Goal: Transaction & Acquisition: Register for event/course

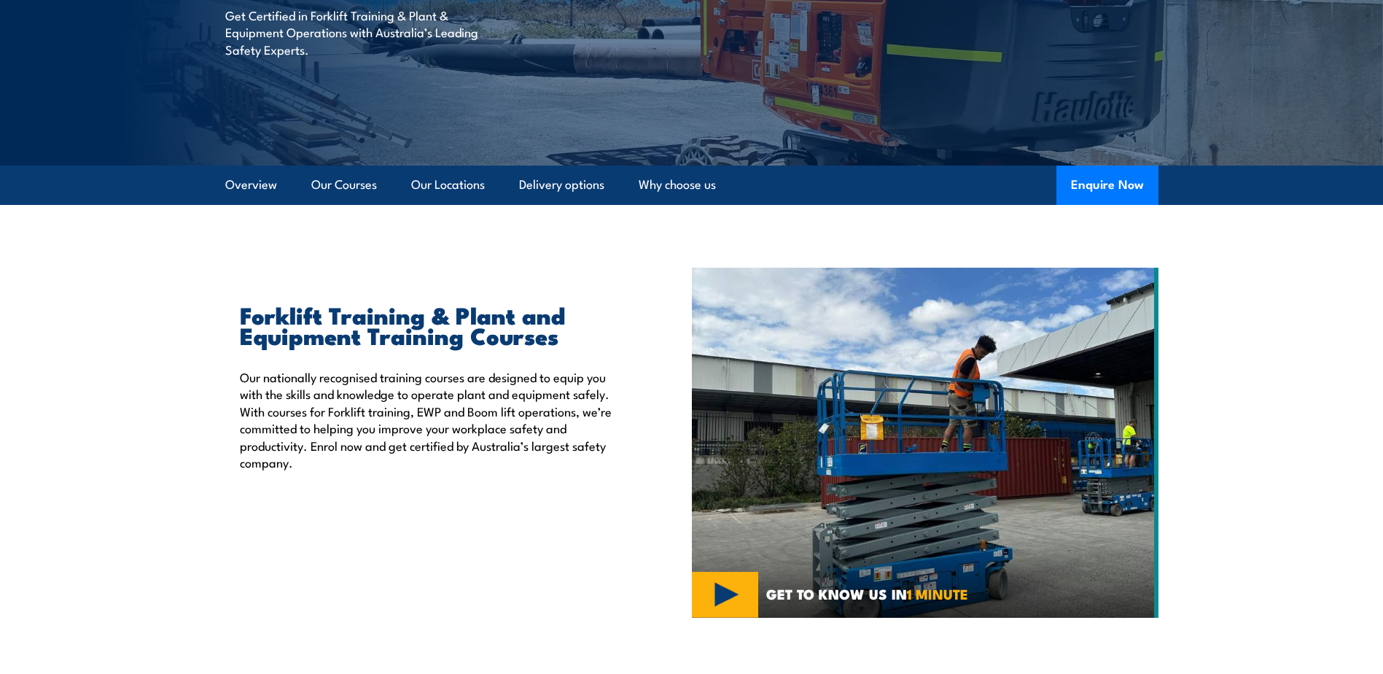
scroll to position [146, 0]
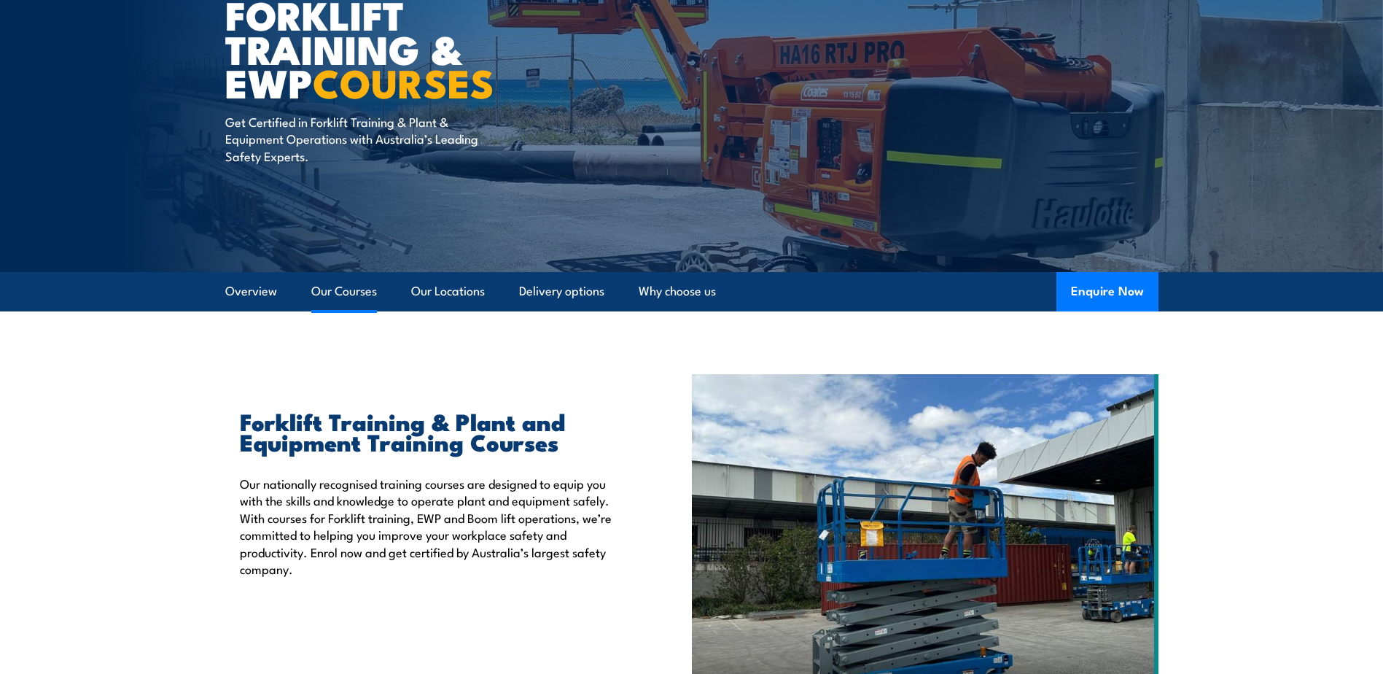
click at [343, 301] on link "Our Courses" at bounding box center [344, 291] width 66 height 39
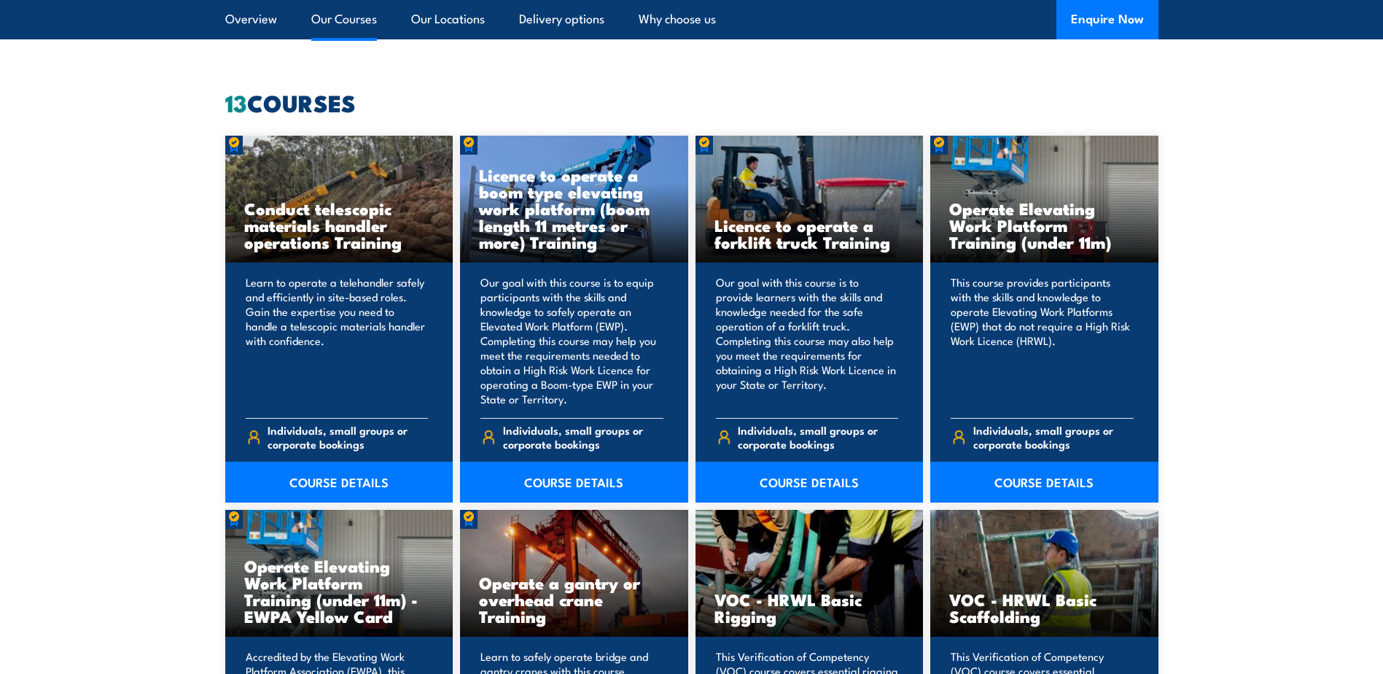
scroll to position [1106, 0]
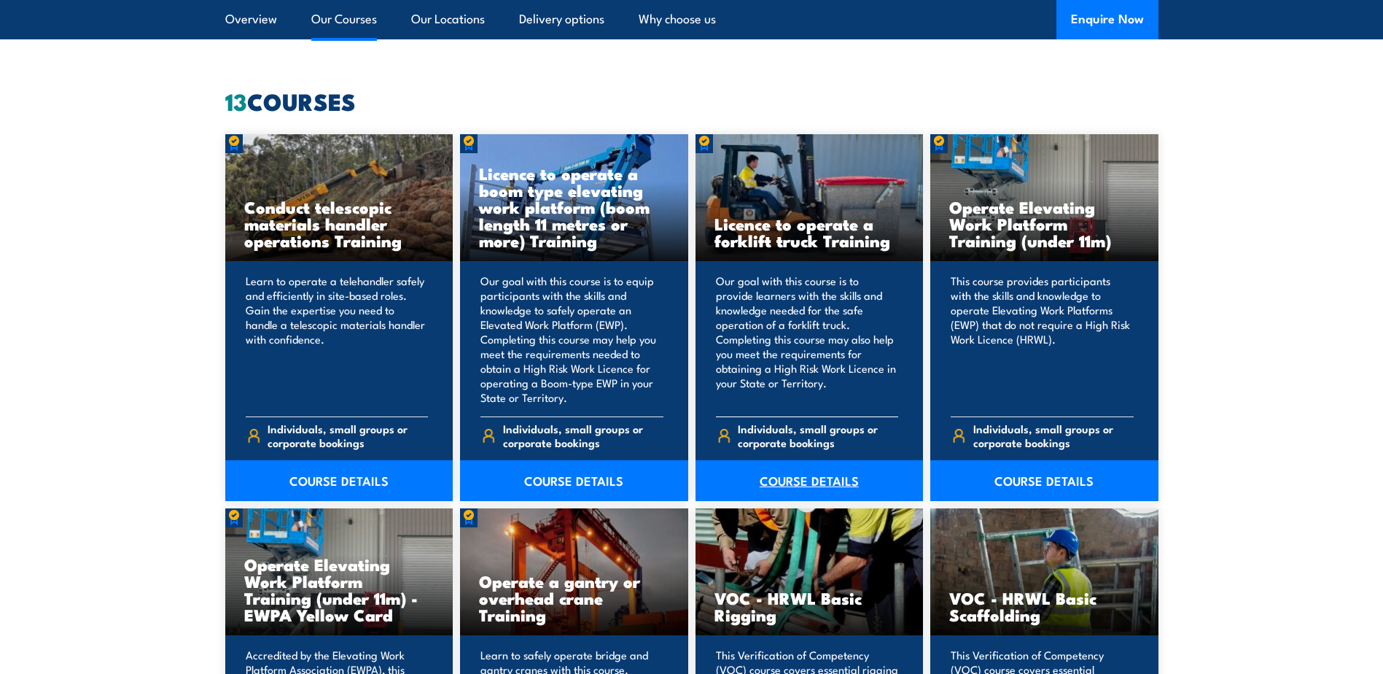
click at [804, 491] on link "COURSE DETAILS" at bounding box center [809, 480] width 228 height 41
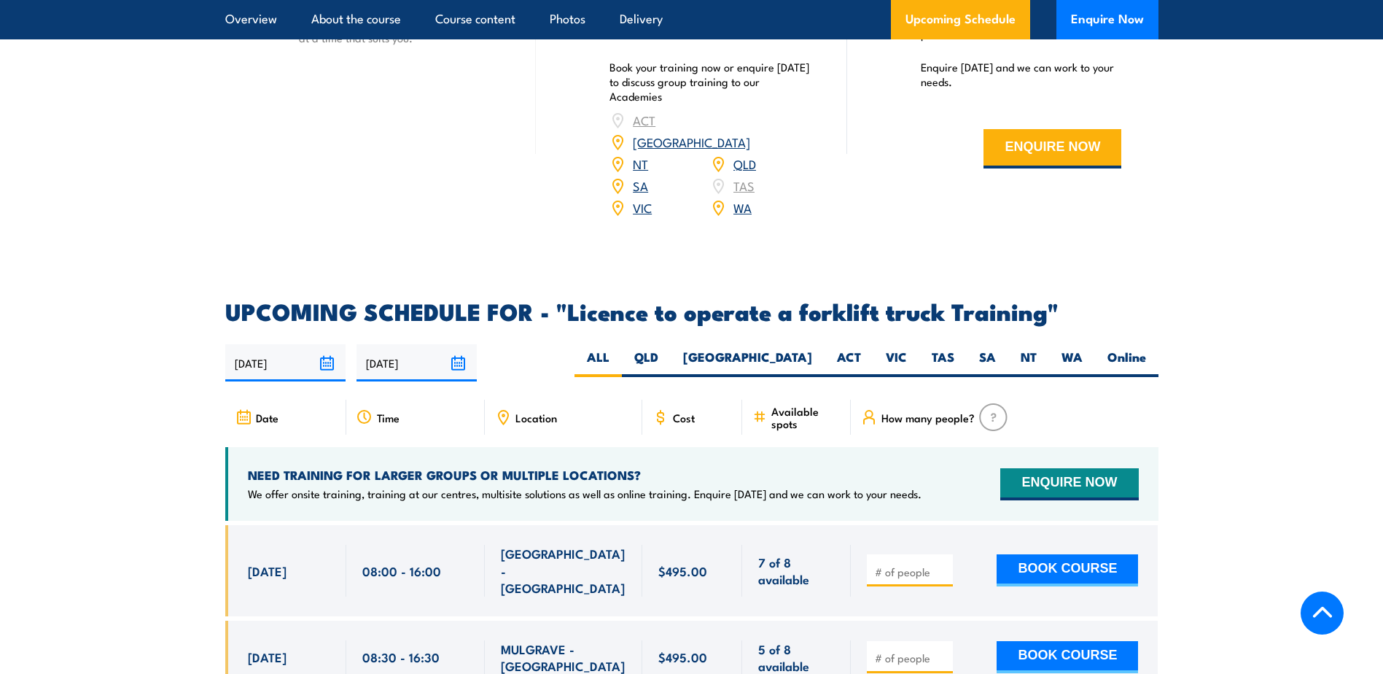
scroll to position [2333, 0]
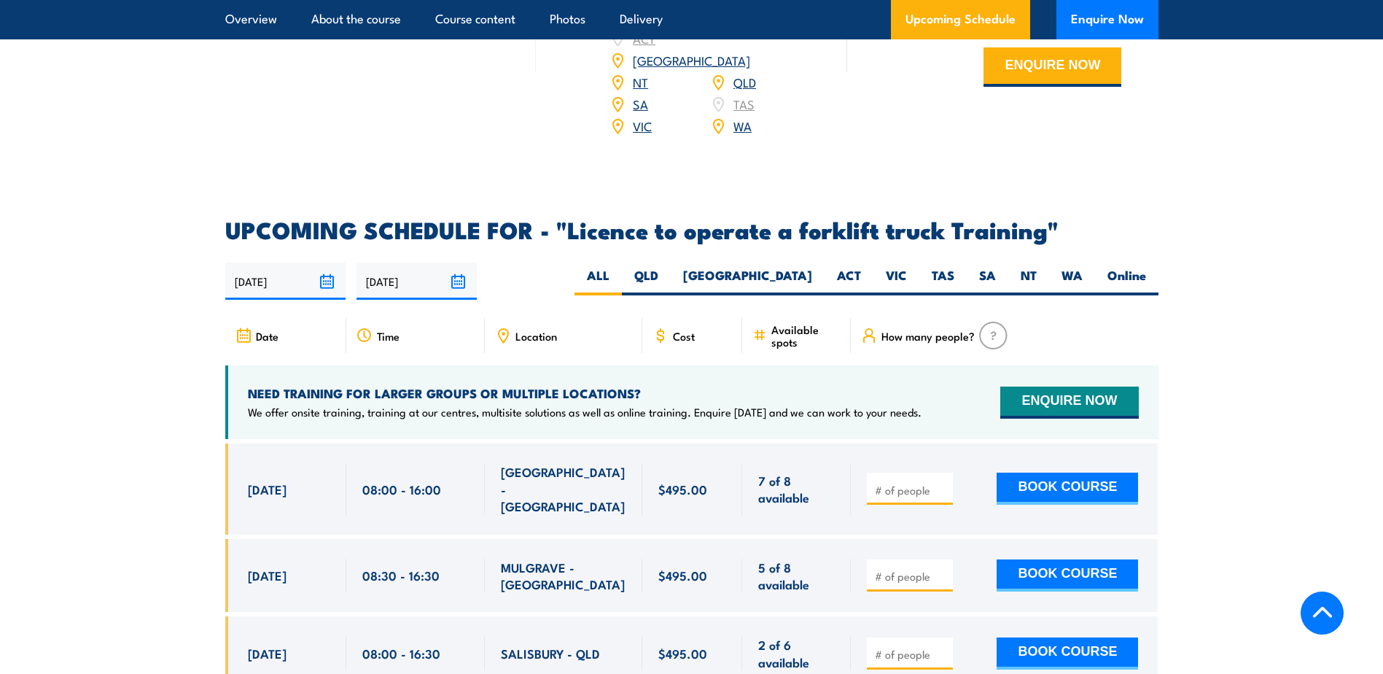
click at [748, 262] on div "02/09/2025 01/03/2026" at bounding box center [691, 280] width 933 height 37
click at [671, 267] on label "QLD" at bounding box center [646, 281] width 49 height 28
click at [668, 267] on input "QLD" at bounding box center [662, 271] width 9 height 9
radio input "true"
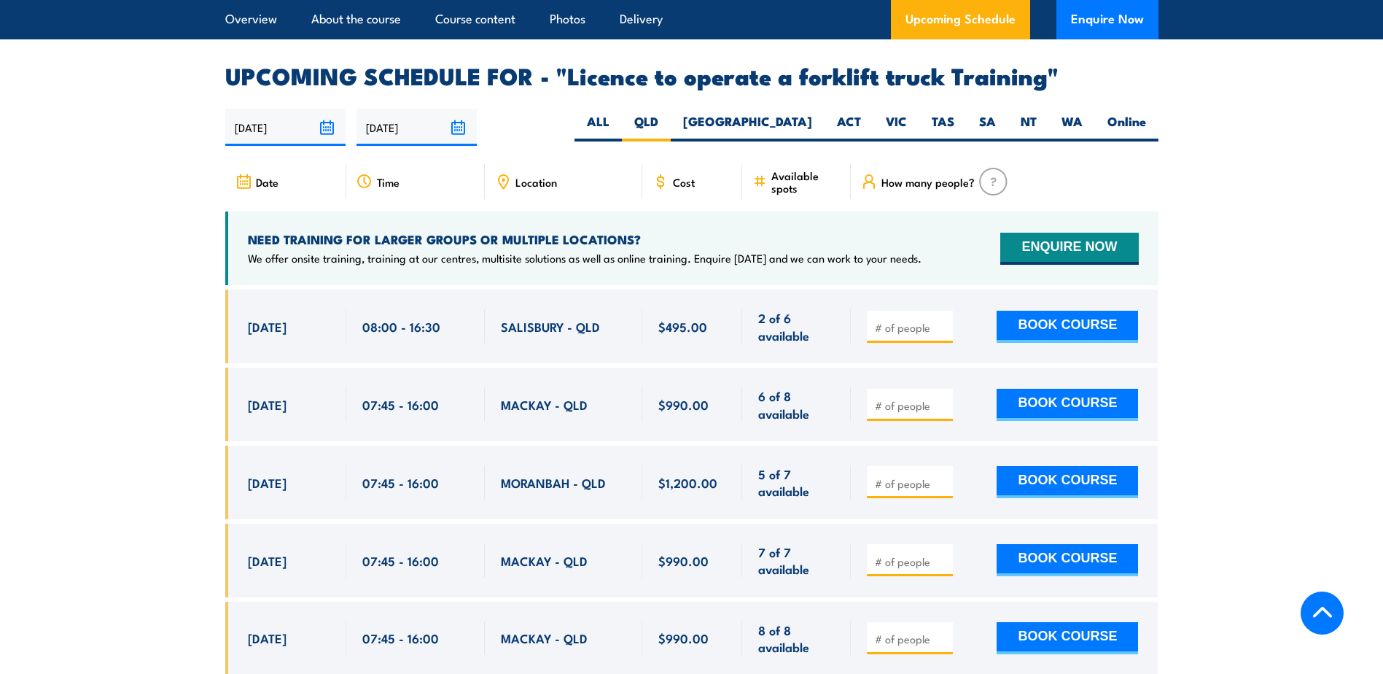
scroll to position [2440, 0]
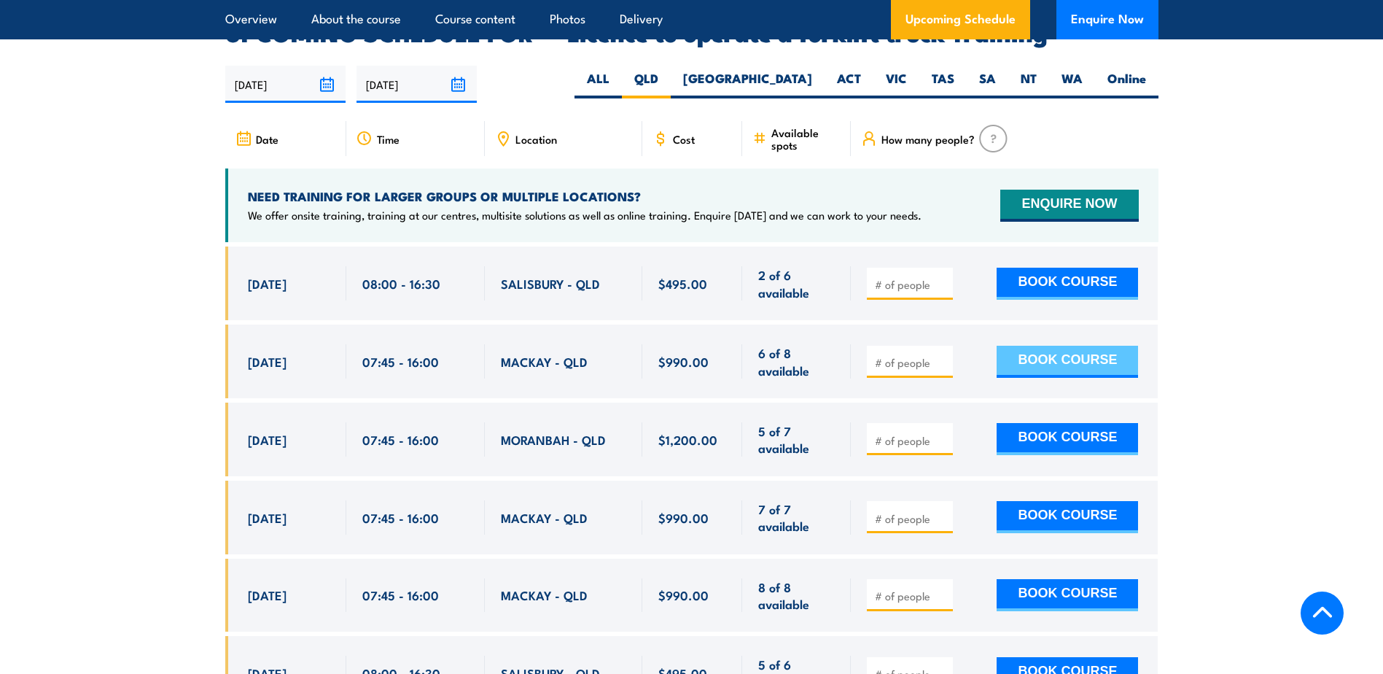
click at [1113, 349] on button "BOOK COURSE" at bounding box center [1066, 362] width 141 height 32
type input "1"
click at [945, 355] on input "1" at bounding box center [911, 362] width 73 height 15
click at [1094, 346] on button "BOOK COURSE" at bounding box center [1066, 362] width 141 height 32
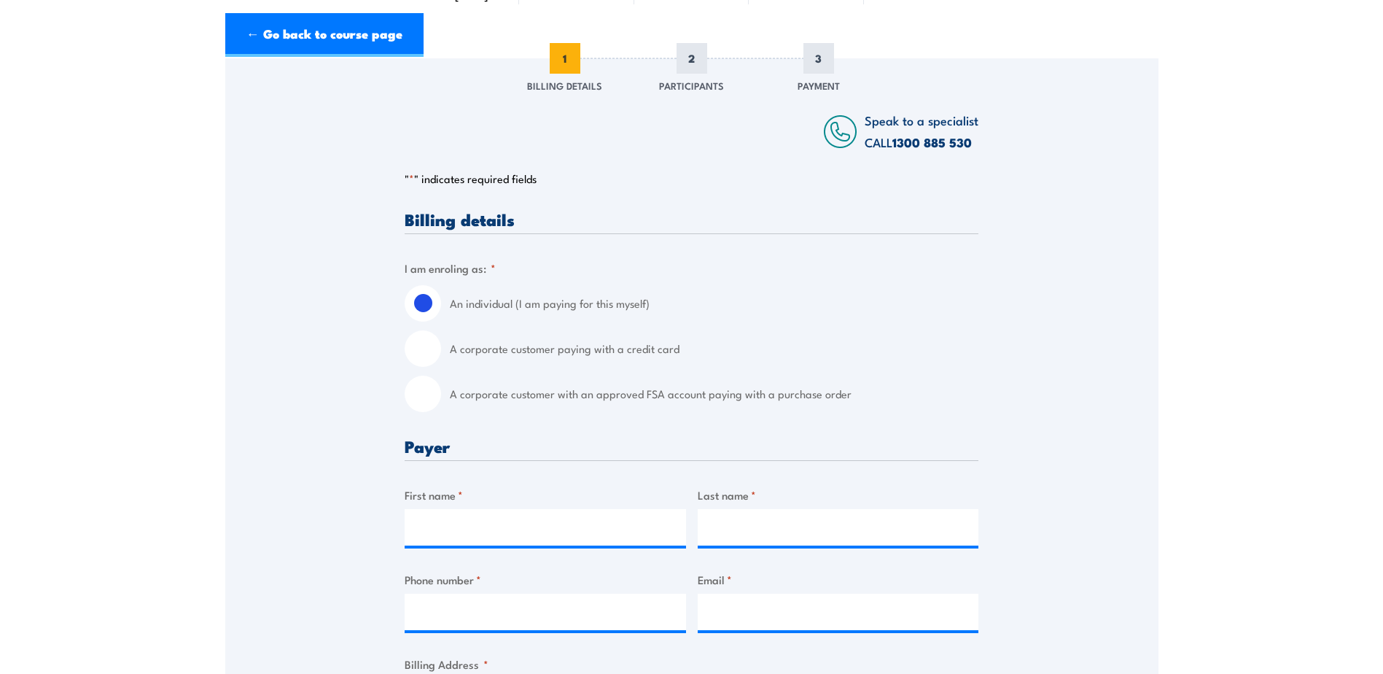
scroll to position [292, 0]
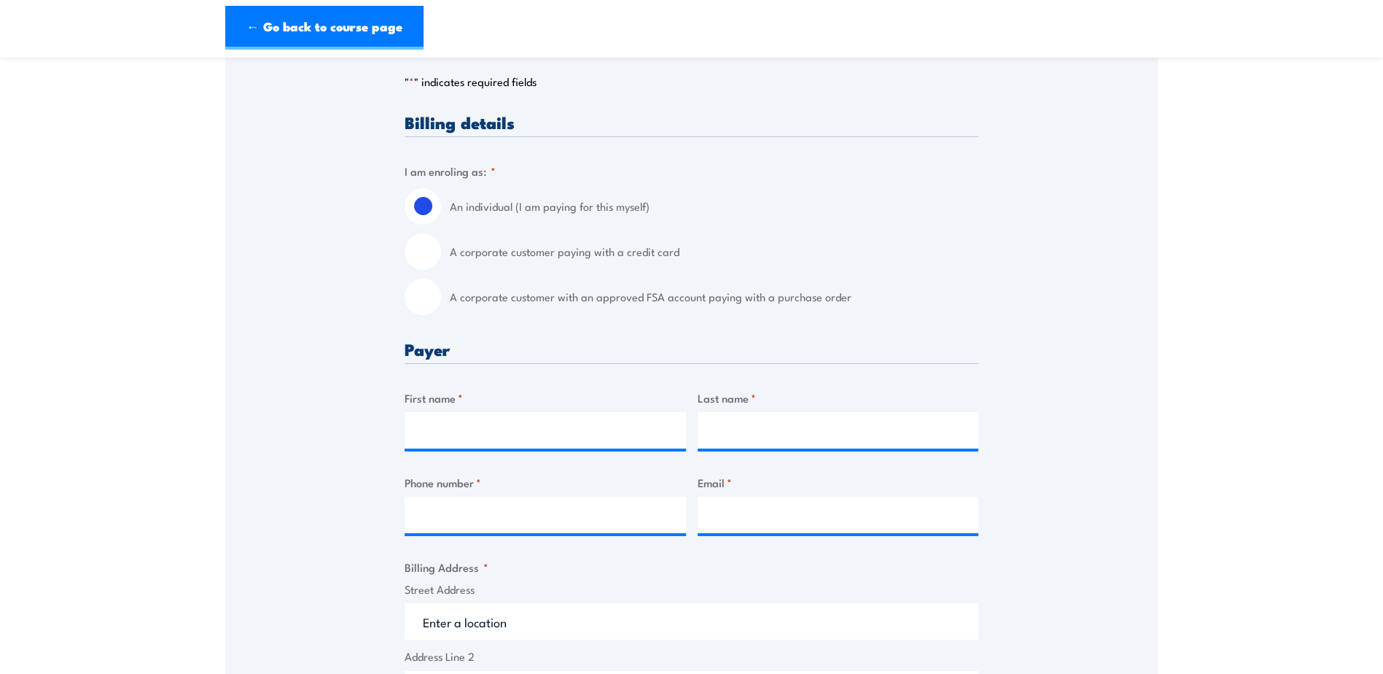
click at [412, 313] on input "A corporate customer with an approved FSA account paying with a purchase order" at bounding box center [423, 296] width 36 height 36
radio input "true"
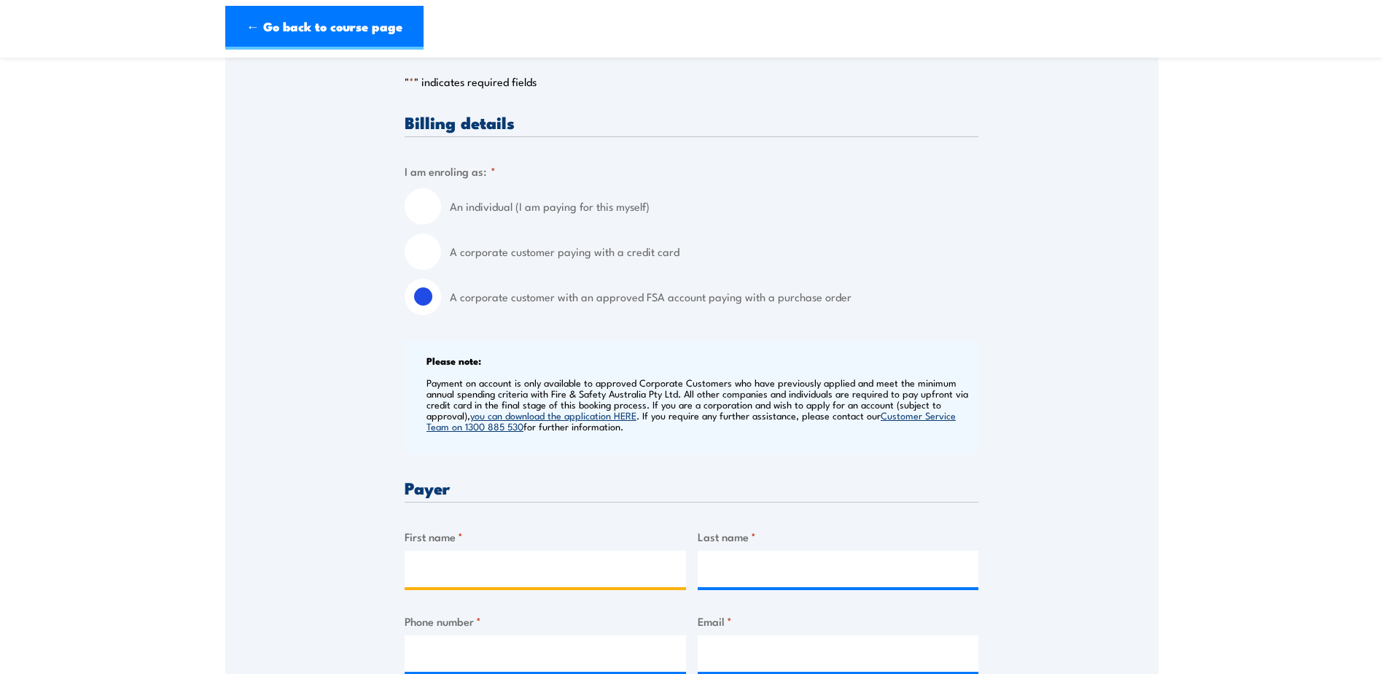
click at [561, 581] on input "First name *" at bounding box center [545, 568] width 281 height 36
type input "S"
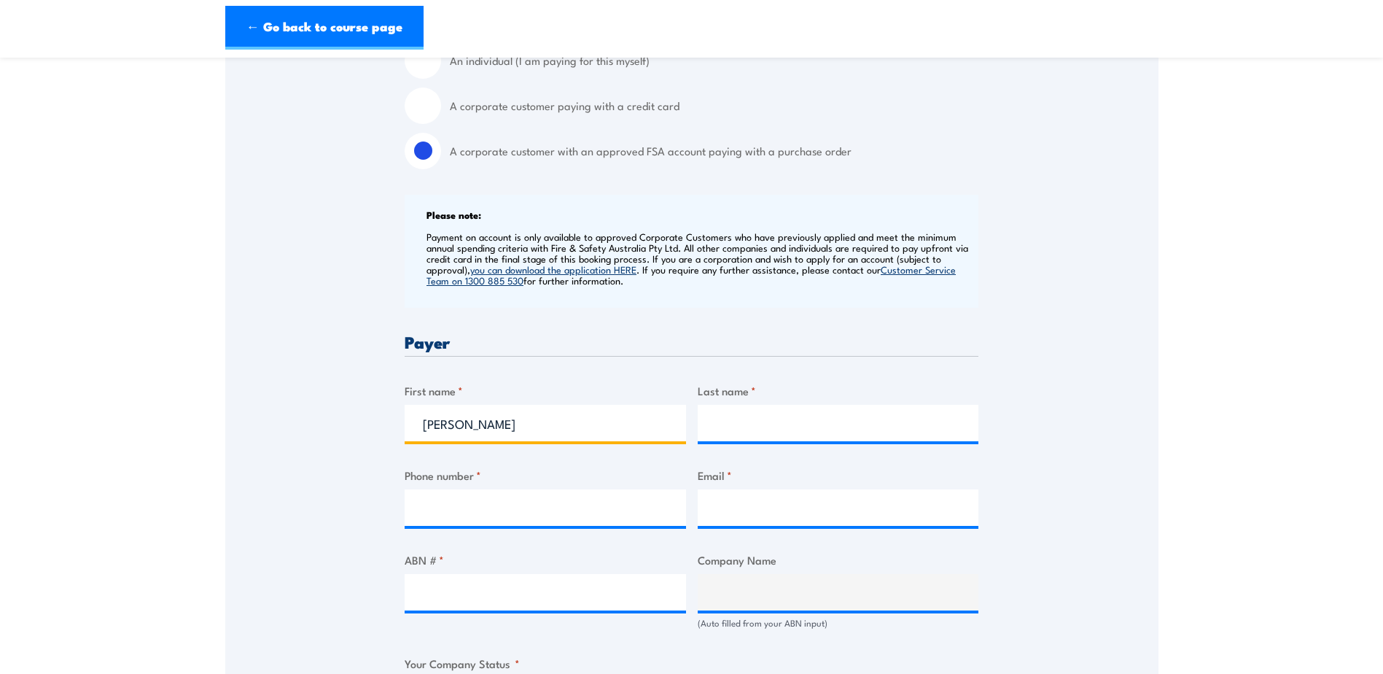
type input "[PERSON_NAME]"
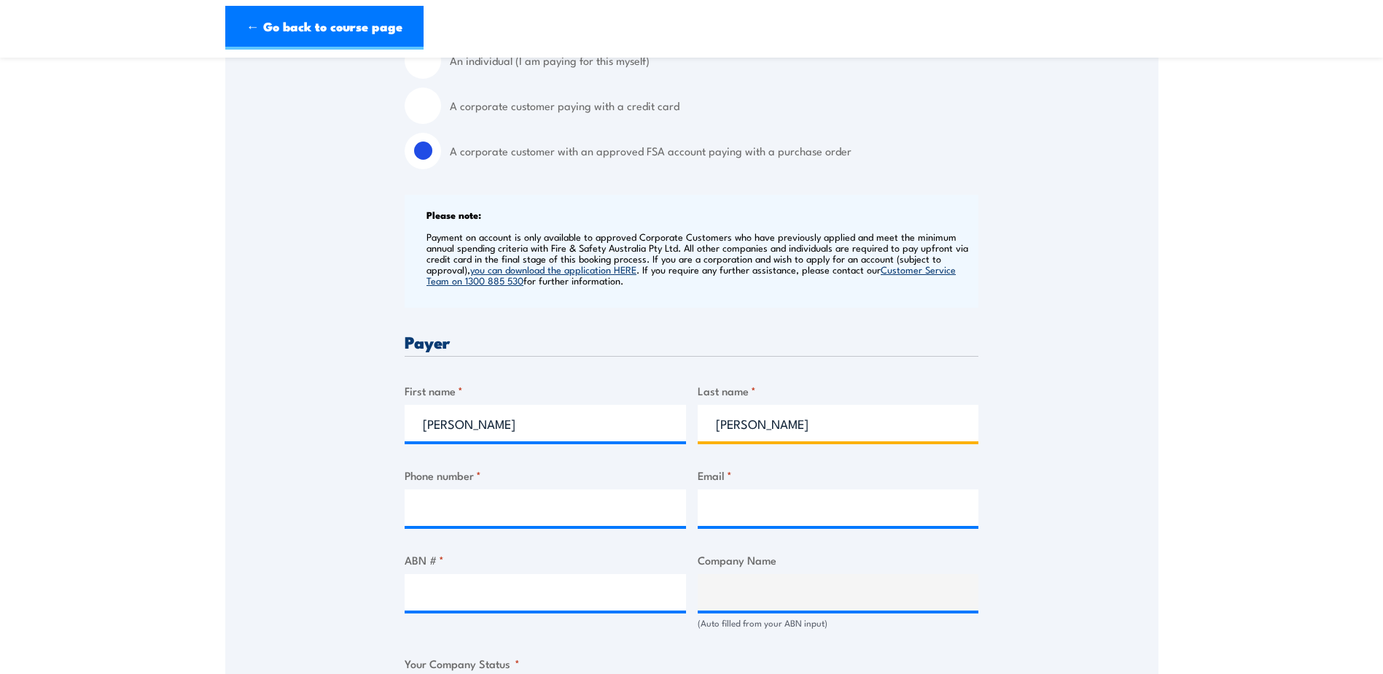
type input "Langford"
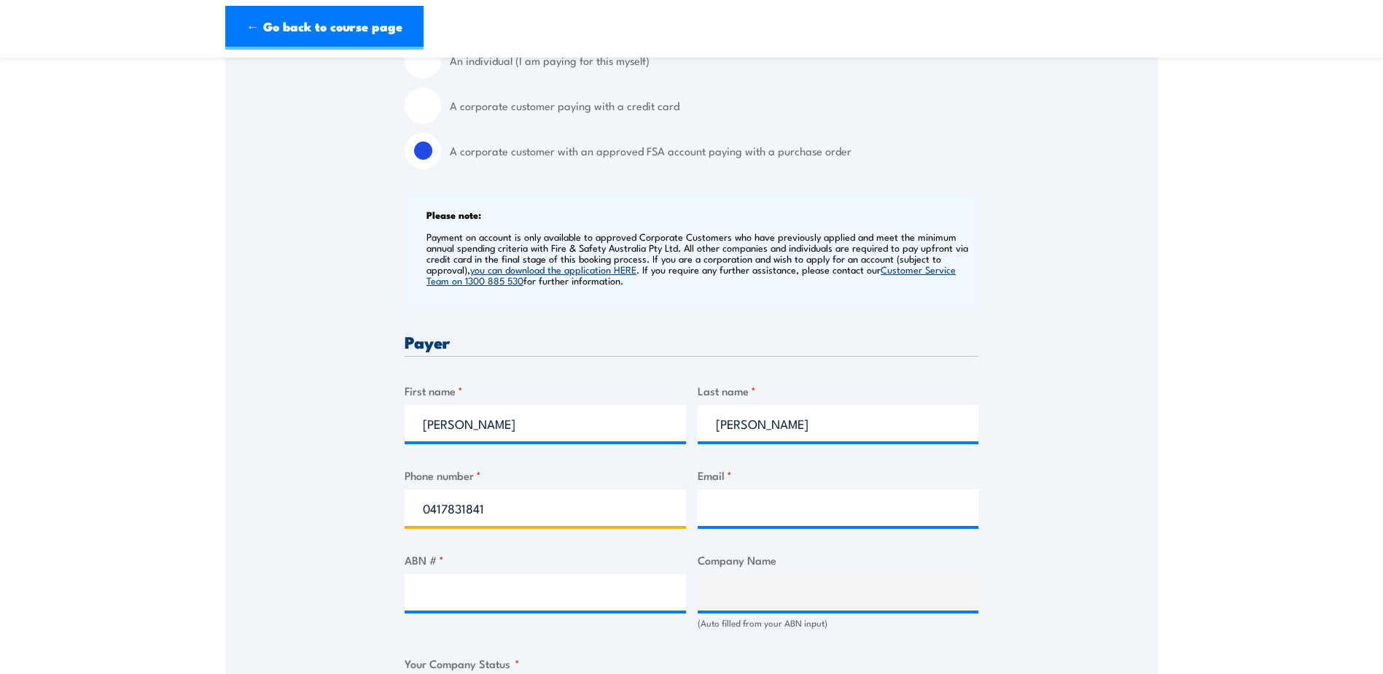
type input "0417831841"
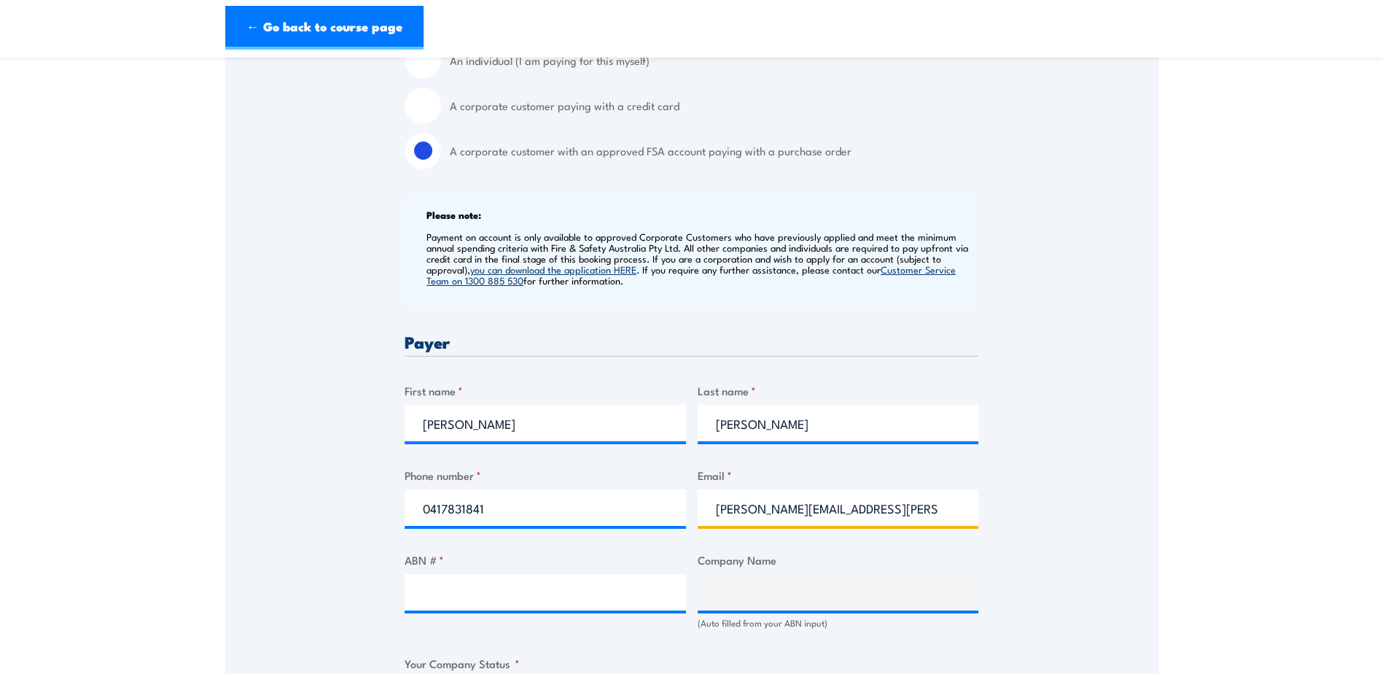
type input "warren.langford@sodexo.com"
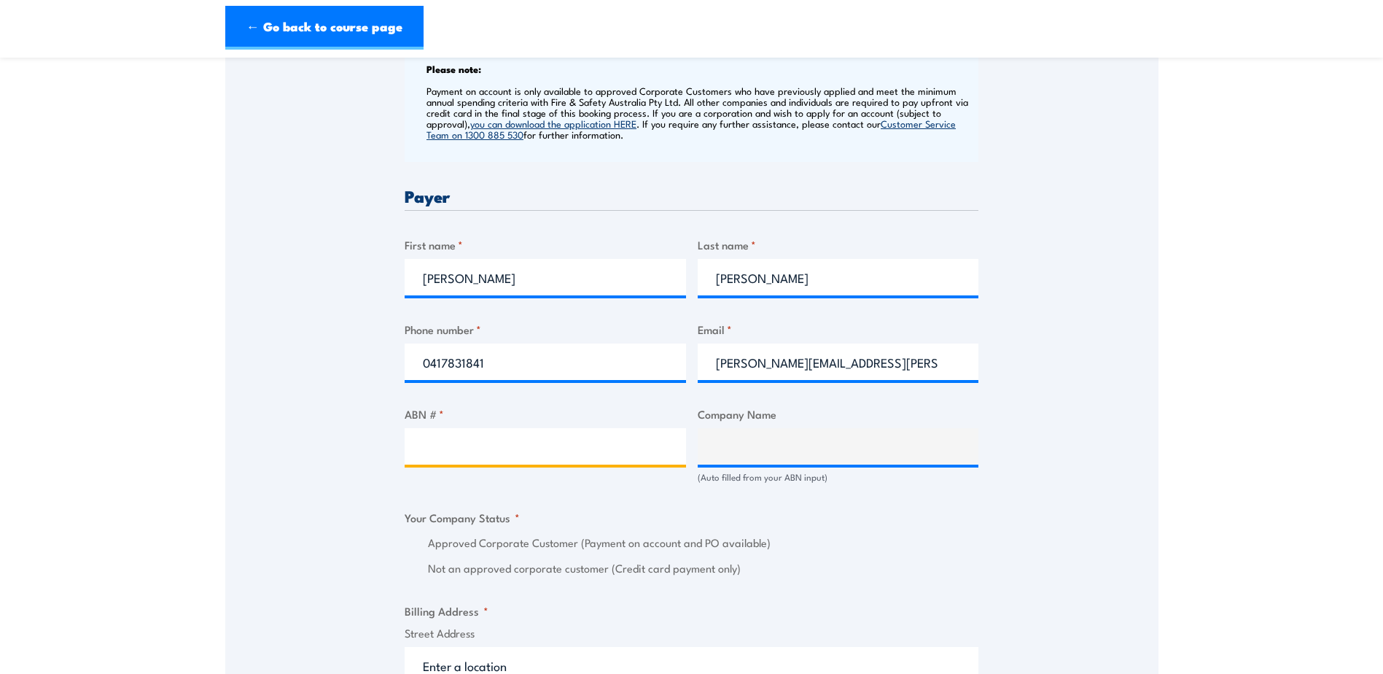
scroll to position [656, 0]
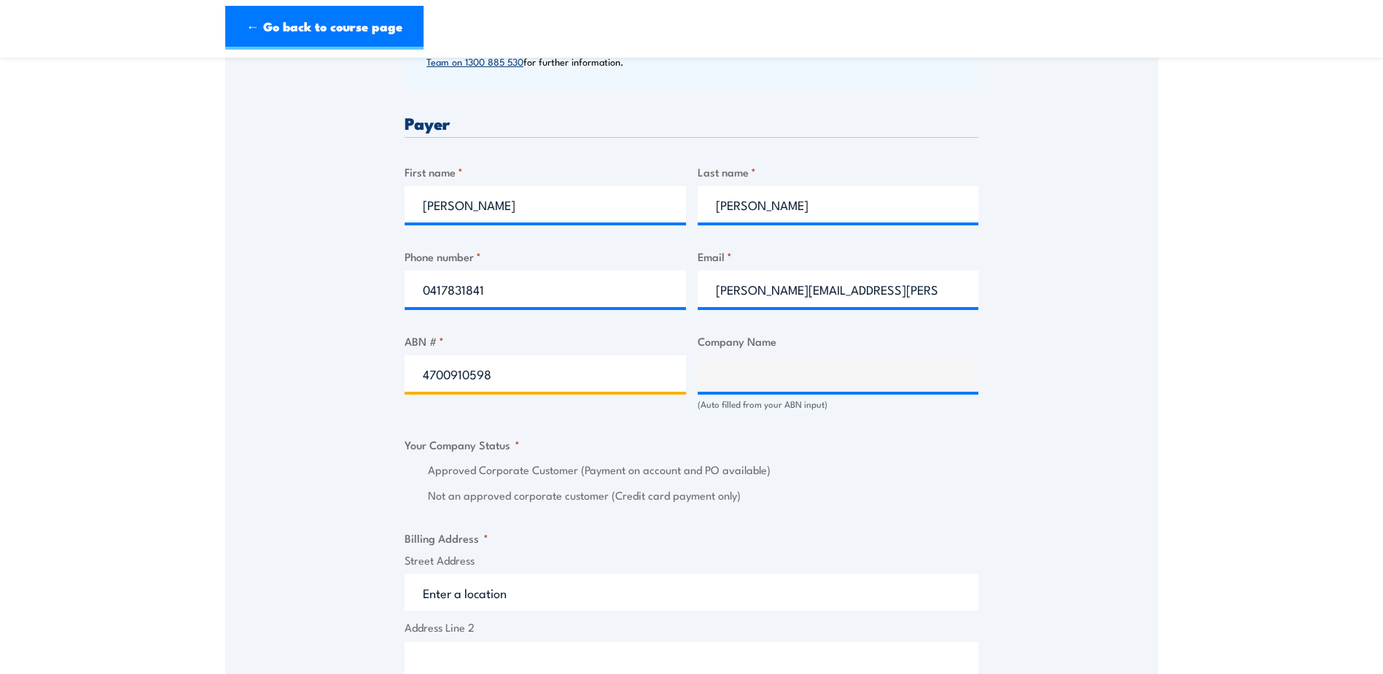
type input "47009105980"
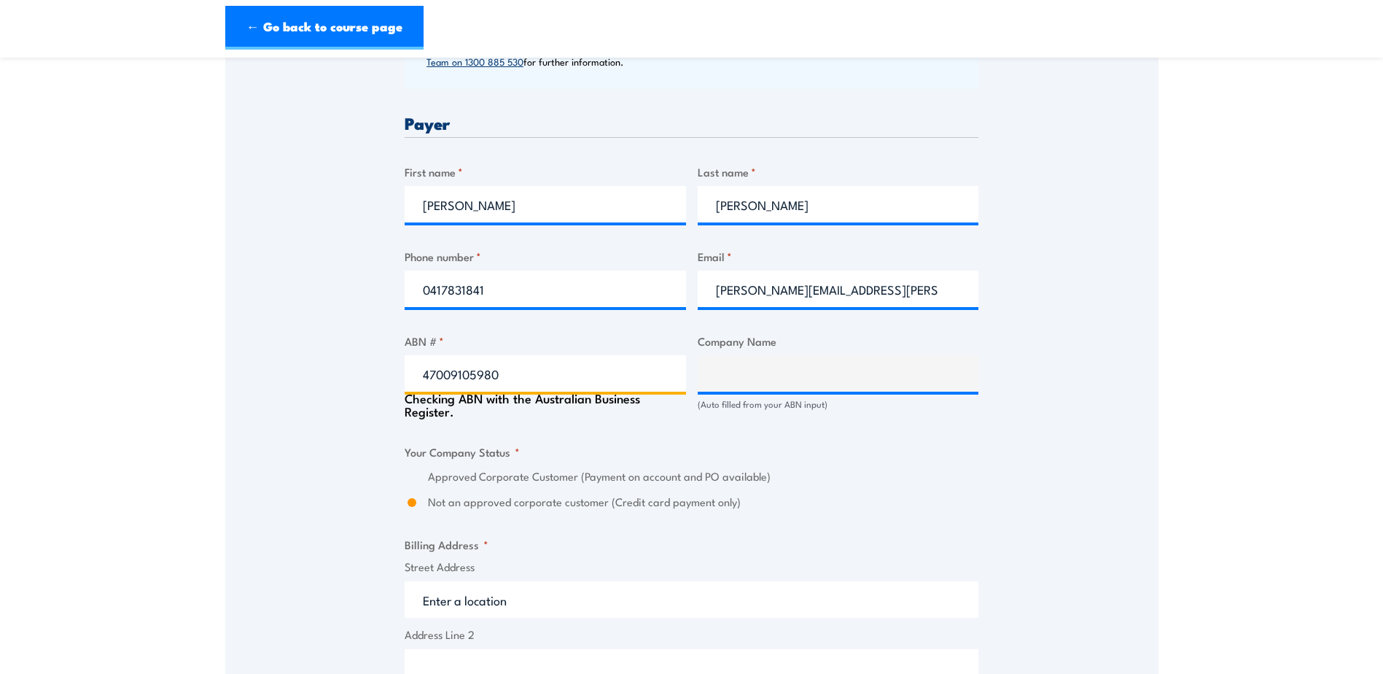
type input "SODEXO REMOTE SITES AUSTRALIA PTY. LIMITED"
radio input "true"
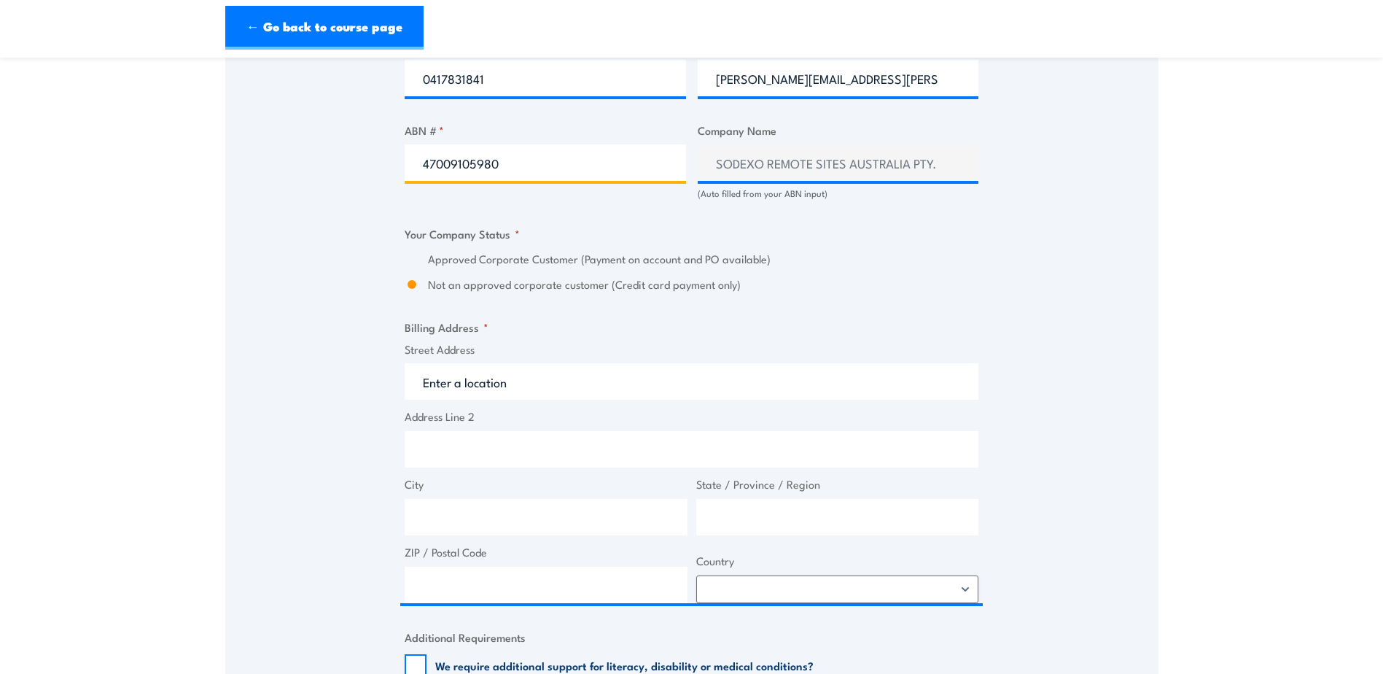
scroll to position [875, 0]
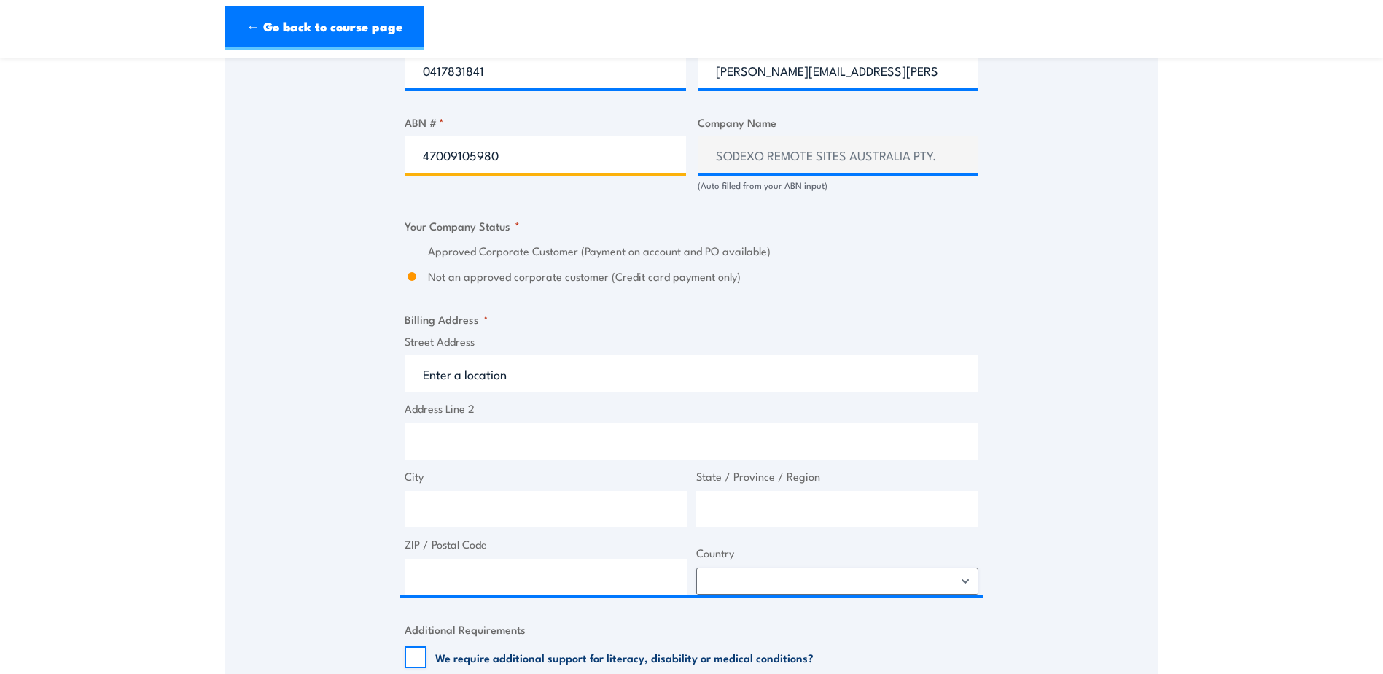
type input "47009105980"
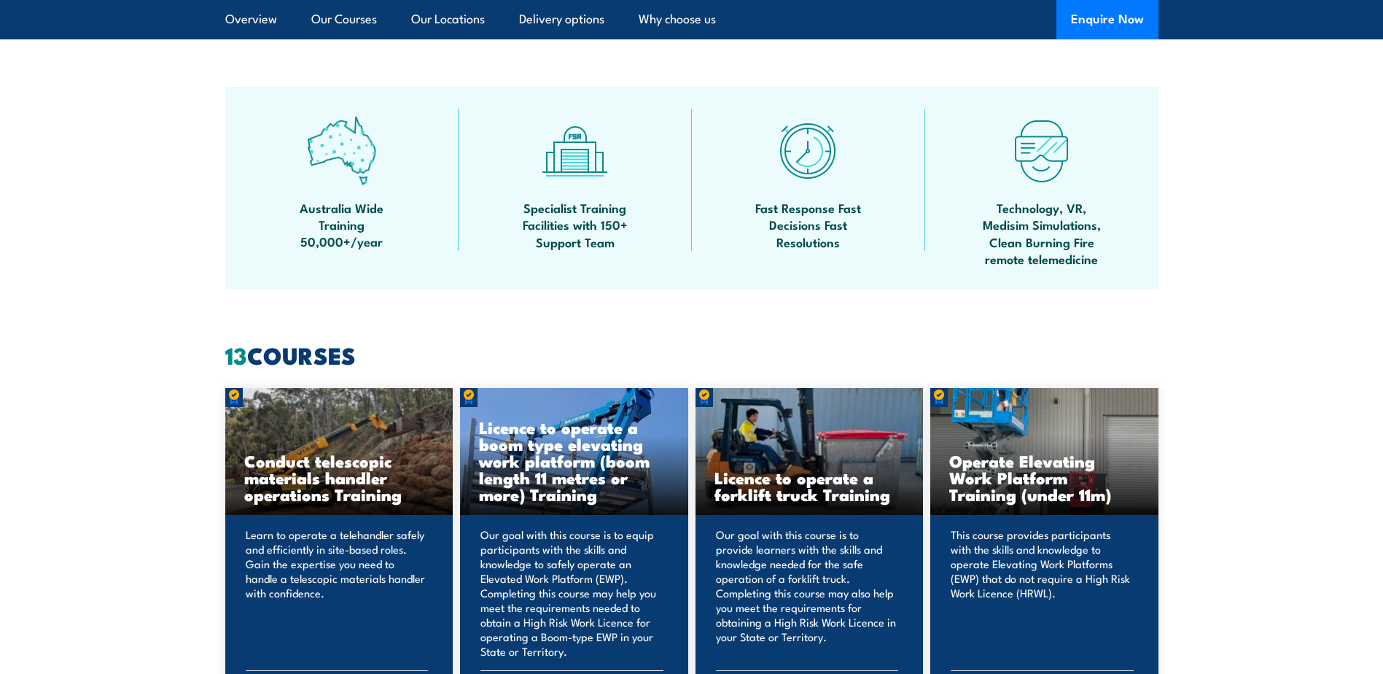
scroll to position [1093, 0]
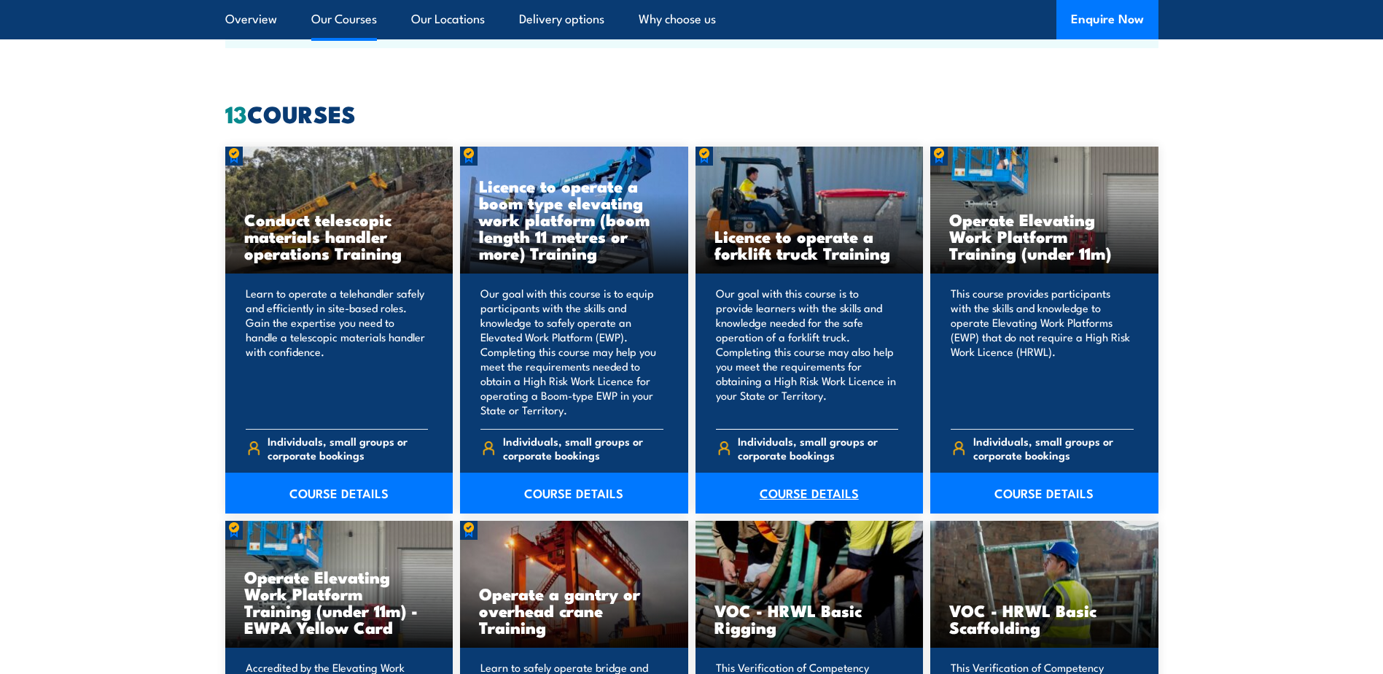
click at [815, 487] on link "COURSE DETAILS" at bounding box center [809, 492] width 228 height 41
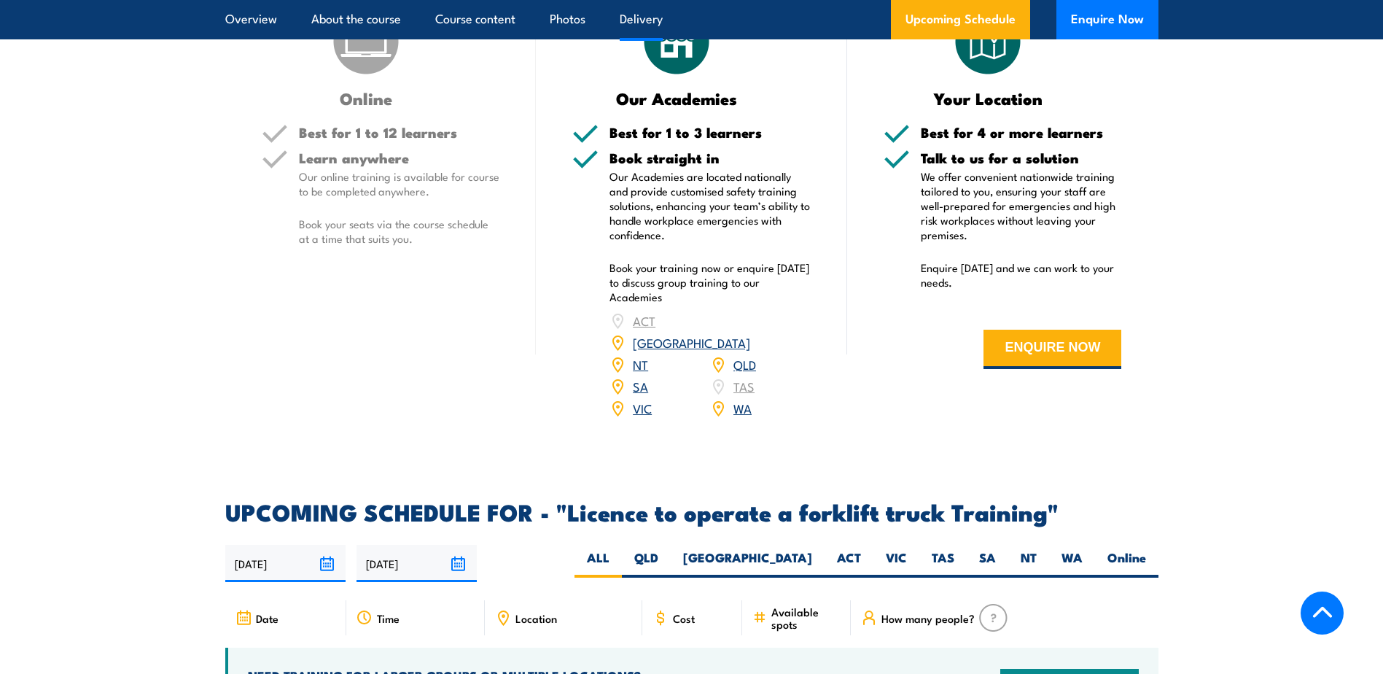
scroll to position [2260, 0]
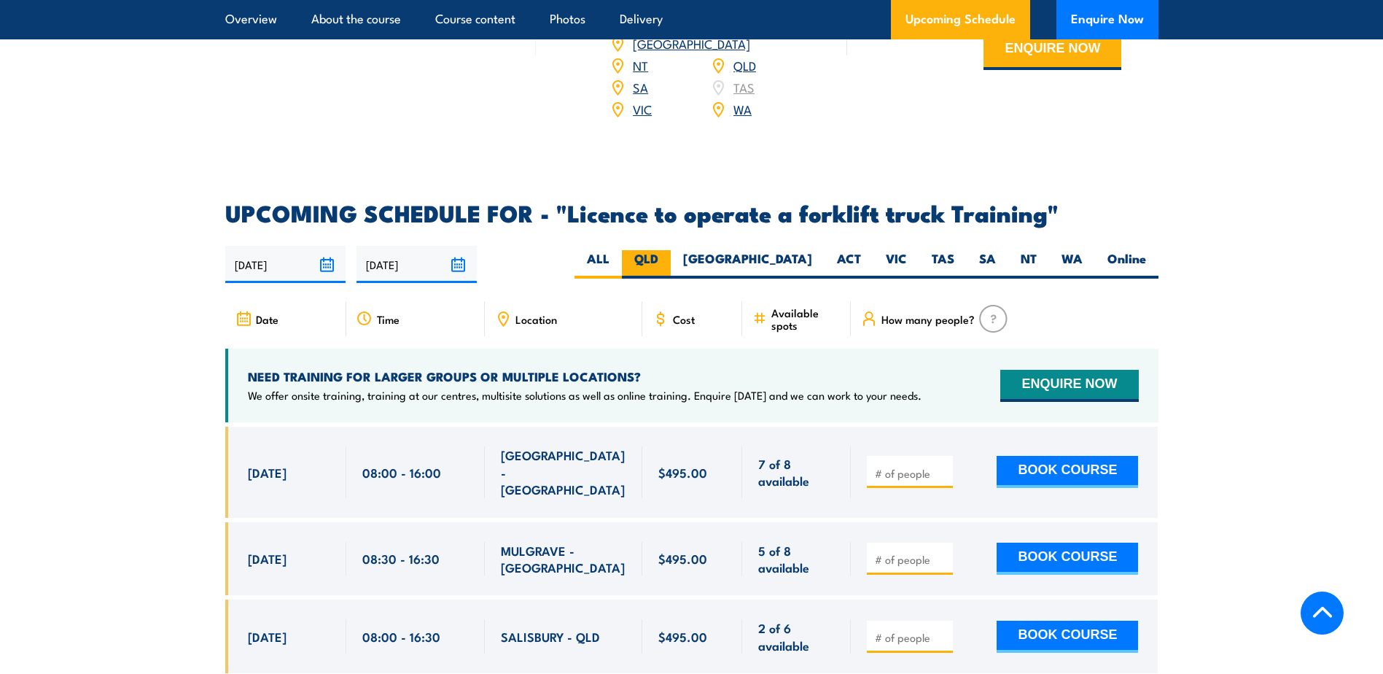
click at [671, 250] on label "QLD" at bounding box center [646, 264] width 49 height 28
click at [668, 250] on input "QLD" at bounding box center [662, 254] width 9 height 9
radio input "true"
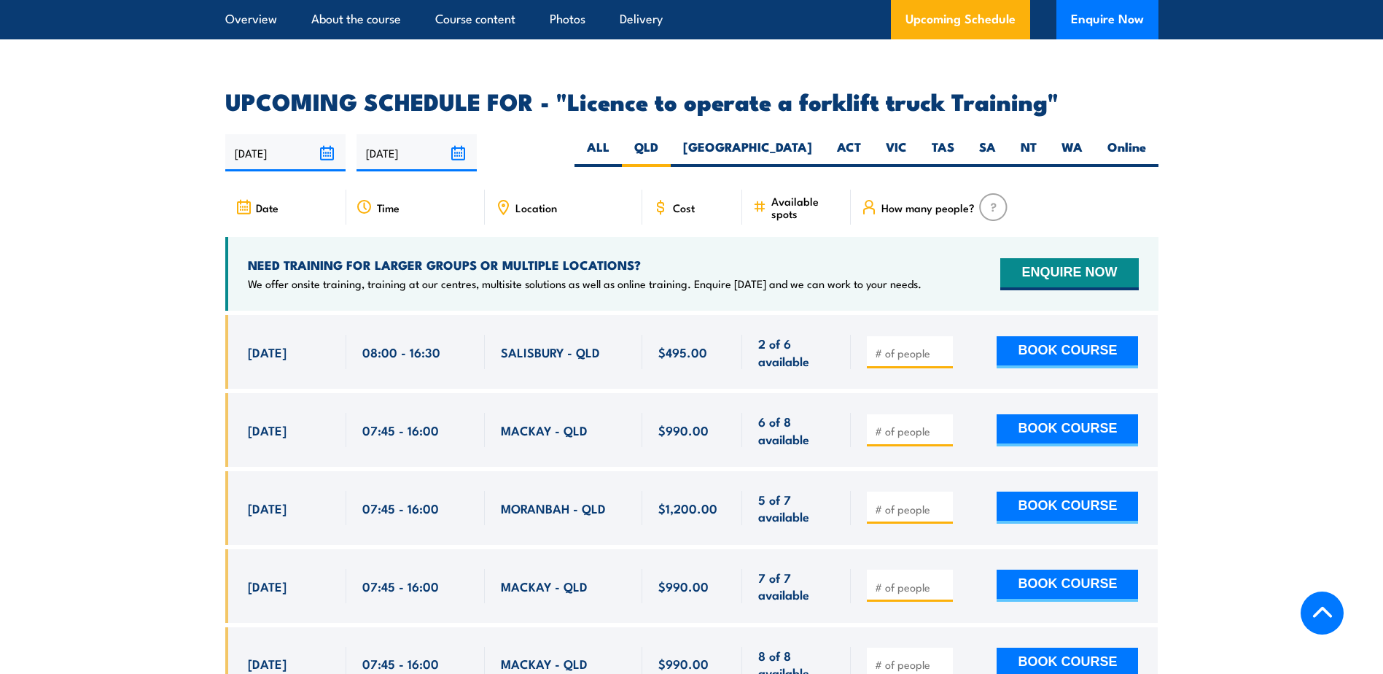
scroll to position [2440, 0]
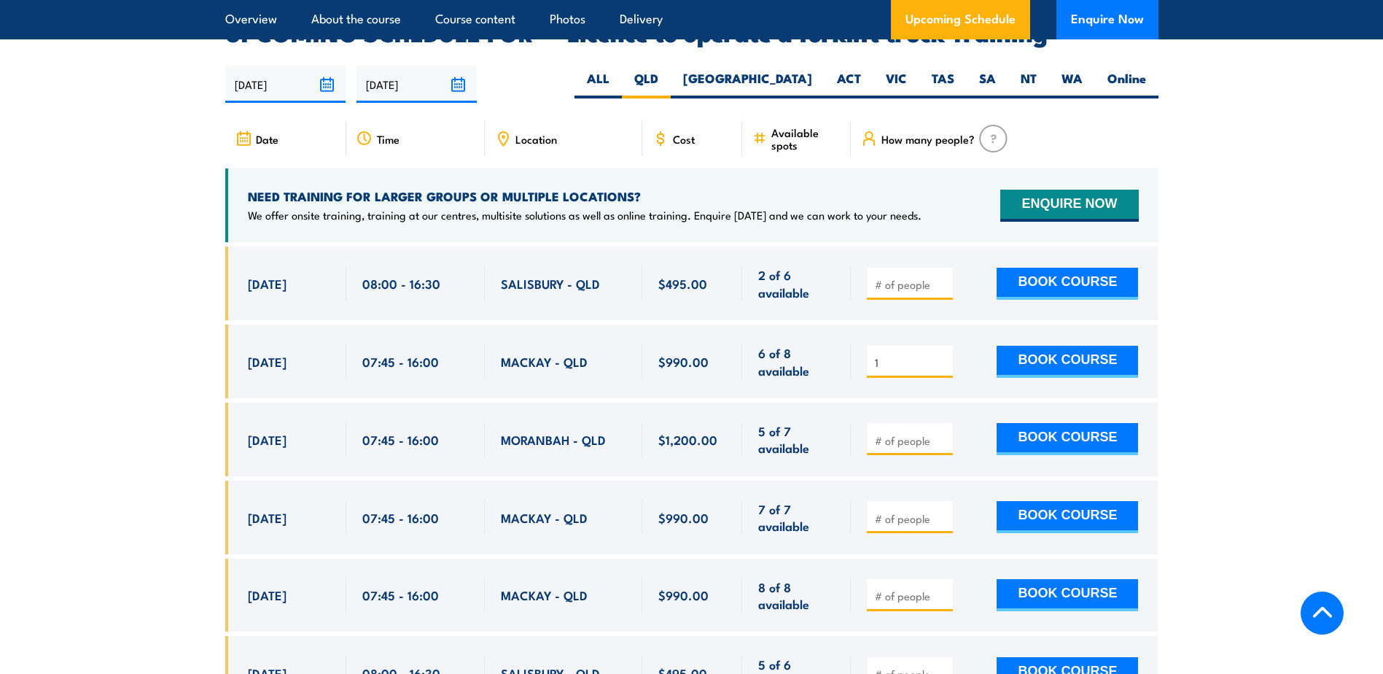
type input "1"
click at [943, 355] on input "1" at bounding box center [911, 362] width 73 height 15
click at [1042, 346] on button "BOOK COURSE" at bounding box center [1066, 362] width 141 height 32
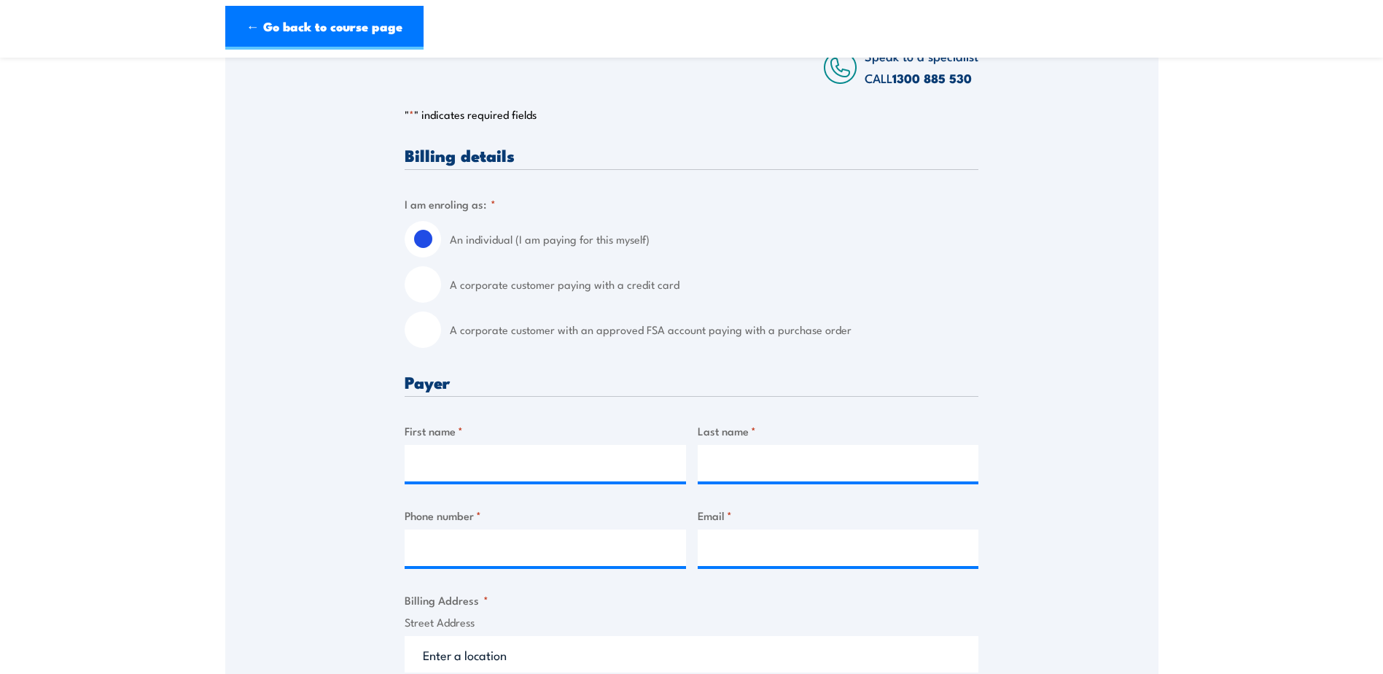
scroll to position [292, 0]
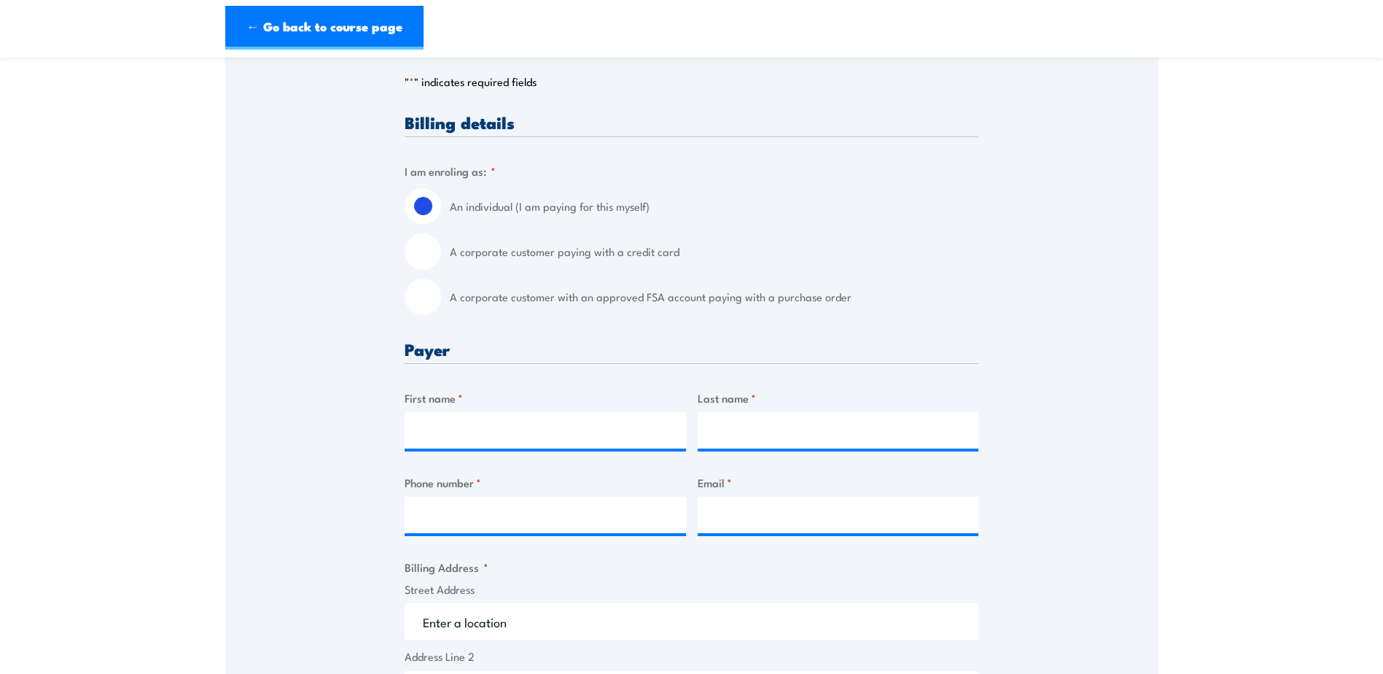
click at [423, 270] on input "A corporate customer paying with a credit card" at bounding box center [423, 251] width 36 height 36
radio input "true"
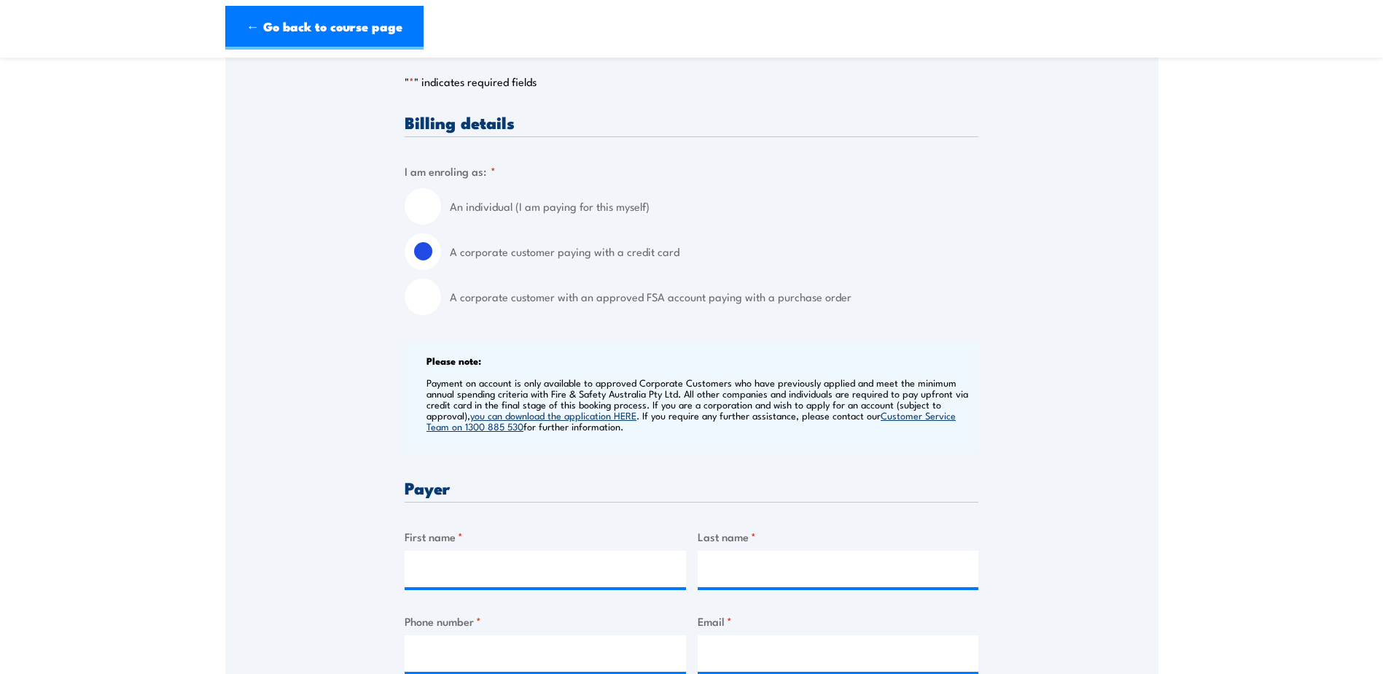
click at [418, 203] on input "An individual (I am paying for this myself)" at bounding box center [423, 206] width 36 height 36
radio input "true"
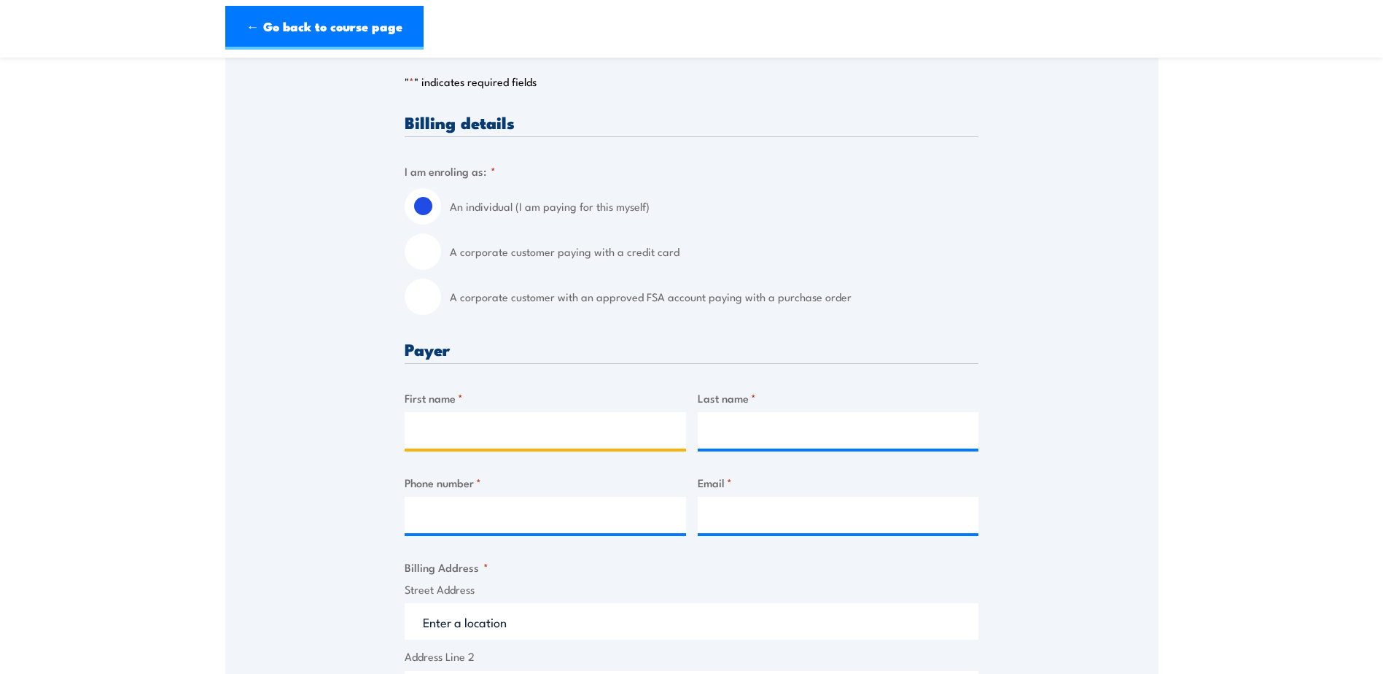
click at [485, 448] on input "First name *" at bounding box center [545, 430] width 281 height 36
type input "W"
click at [432, 270] on input "A corporate customer paying with a credit card" at bounding box center [423, 251] width 36 height 36
radio input "true"
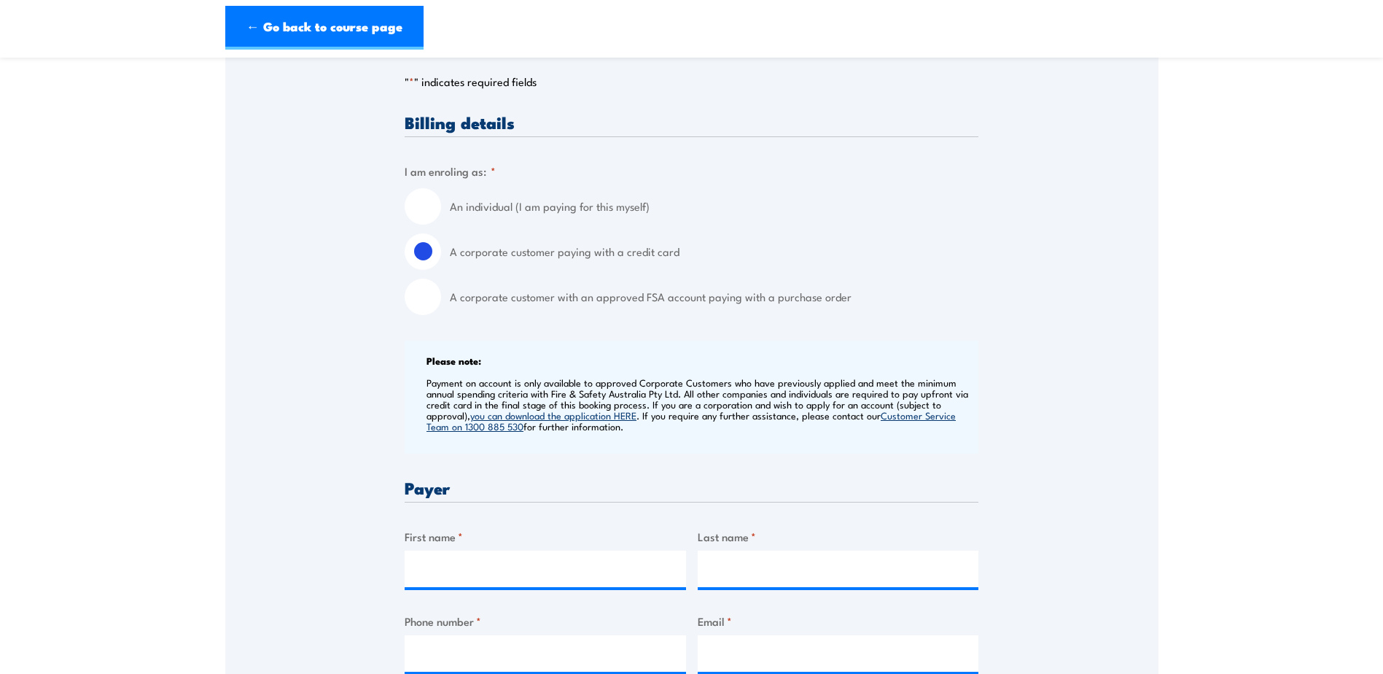
click at [432, 213] on input "An individual (I am paying for this myself)" at bounding box center [423, 206] width 36 height 36
radio input "true"
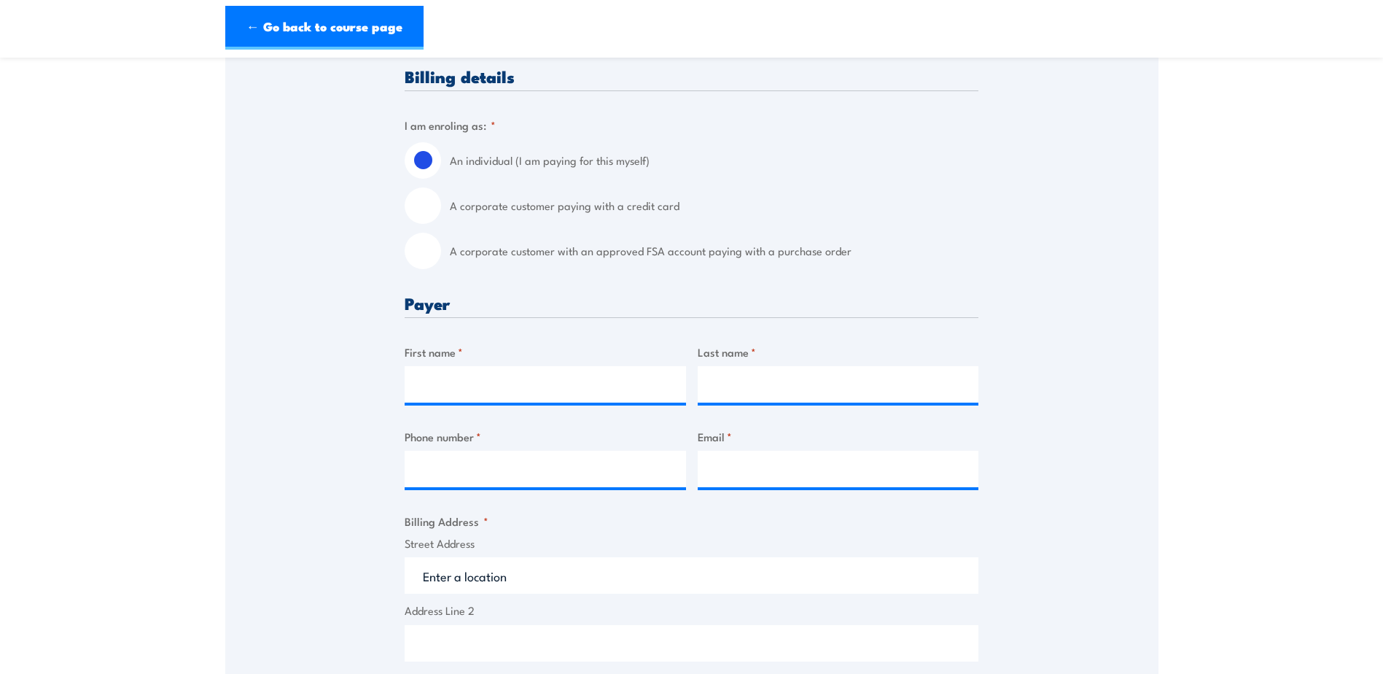
scroll to position [437, 0]
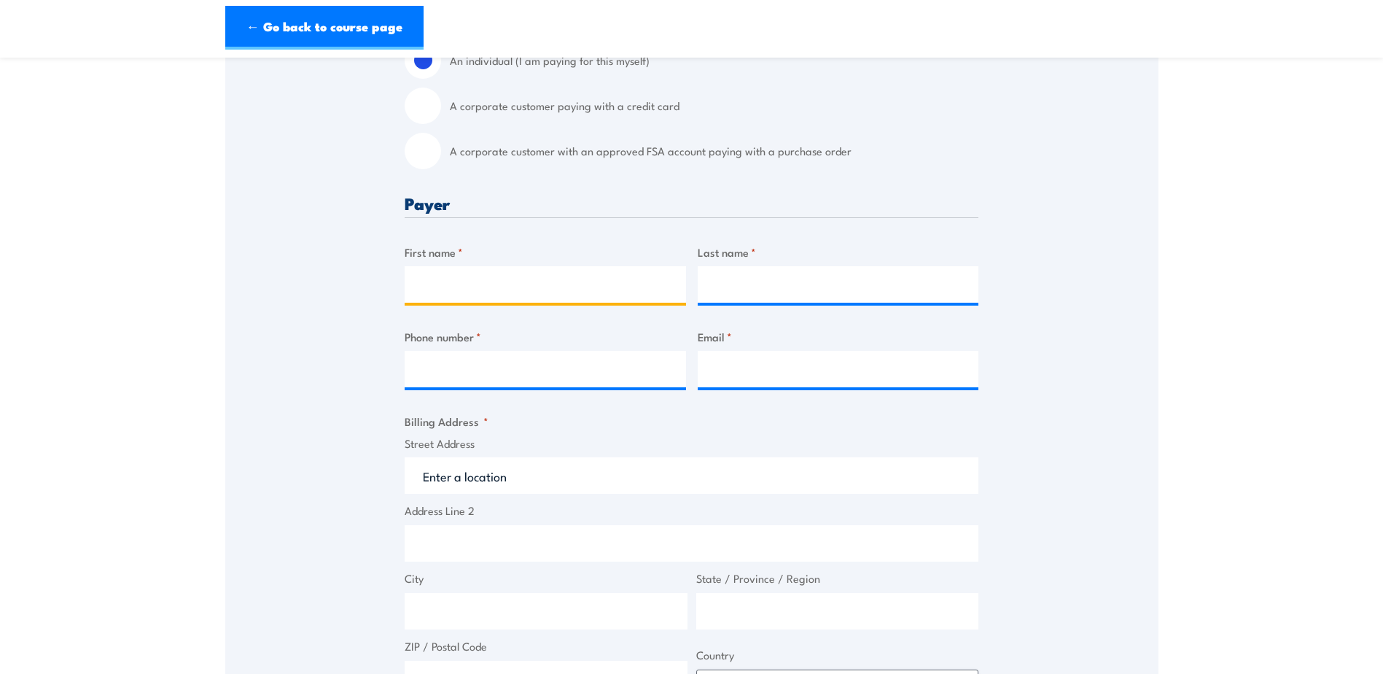
click at [535, 303] on input "First name *" at bounding box center [545, 284] width 281 height 36
type input "Warren"
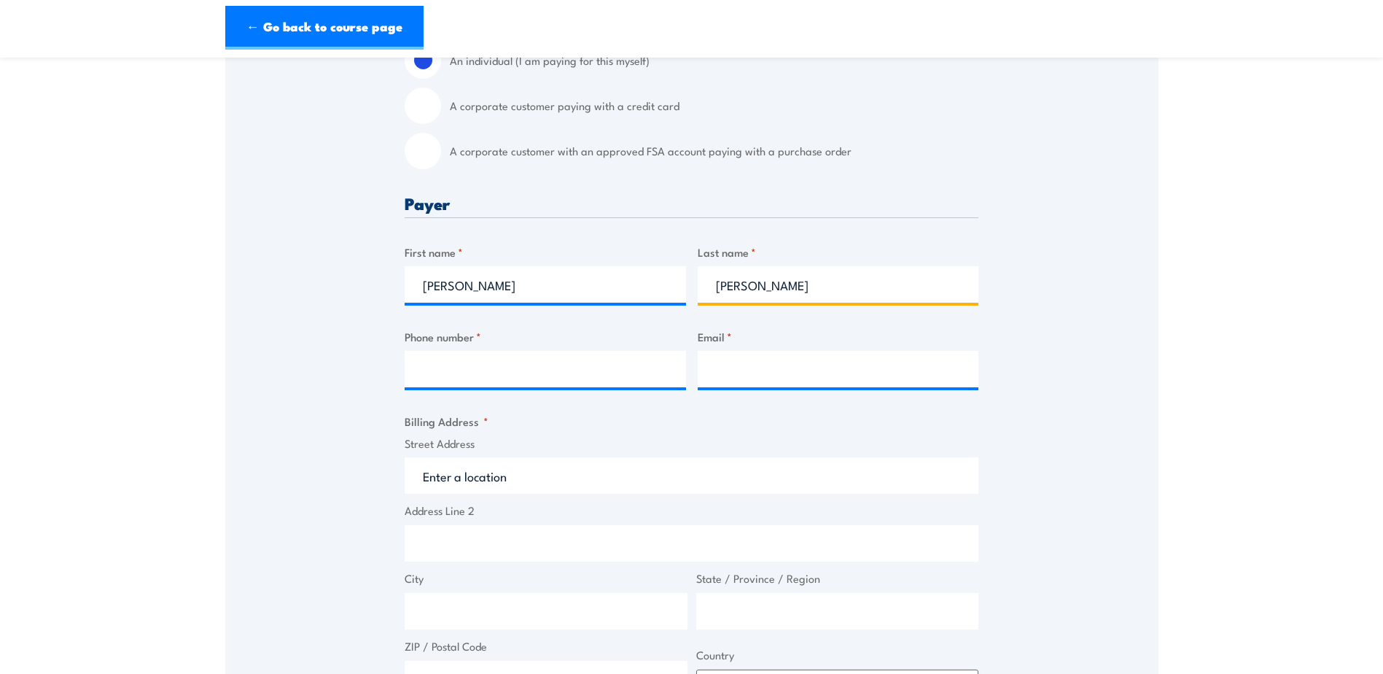
type input "Langford"
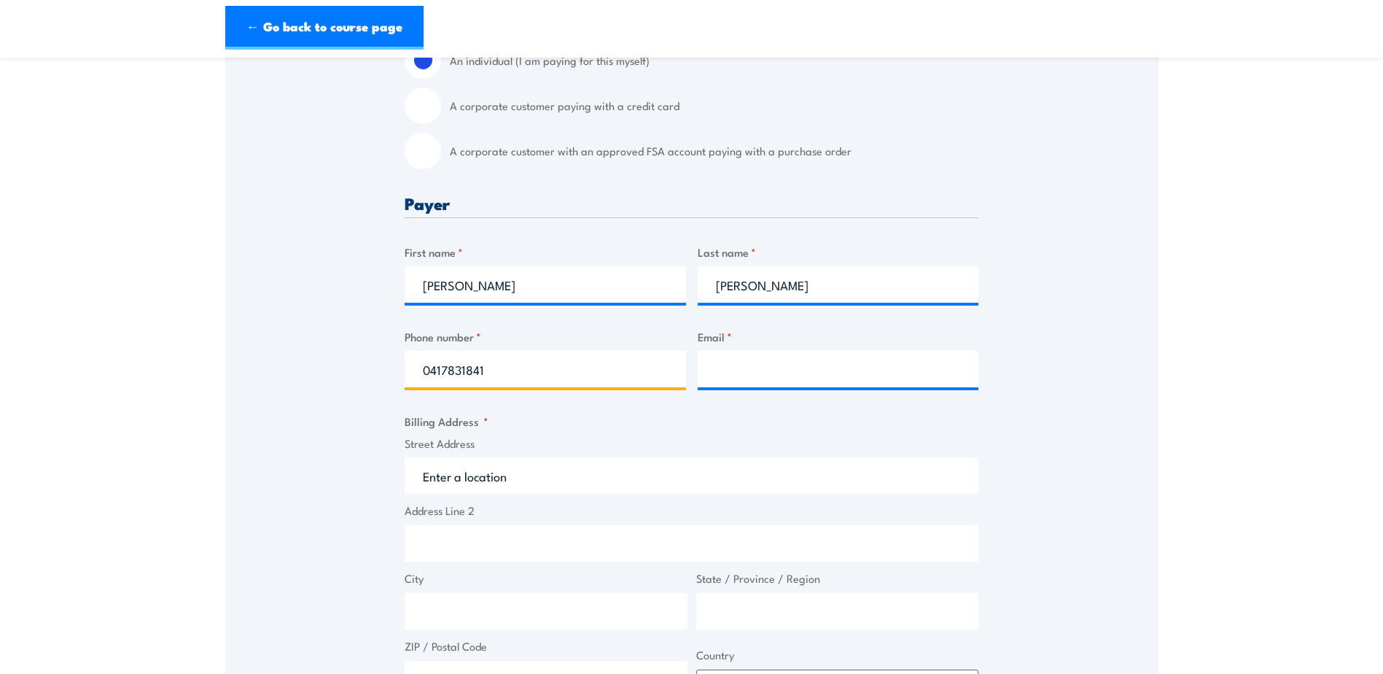
type input "0417831841"
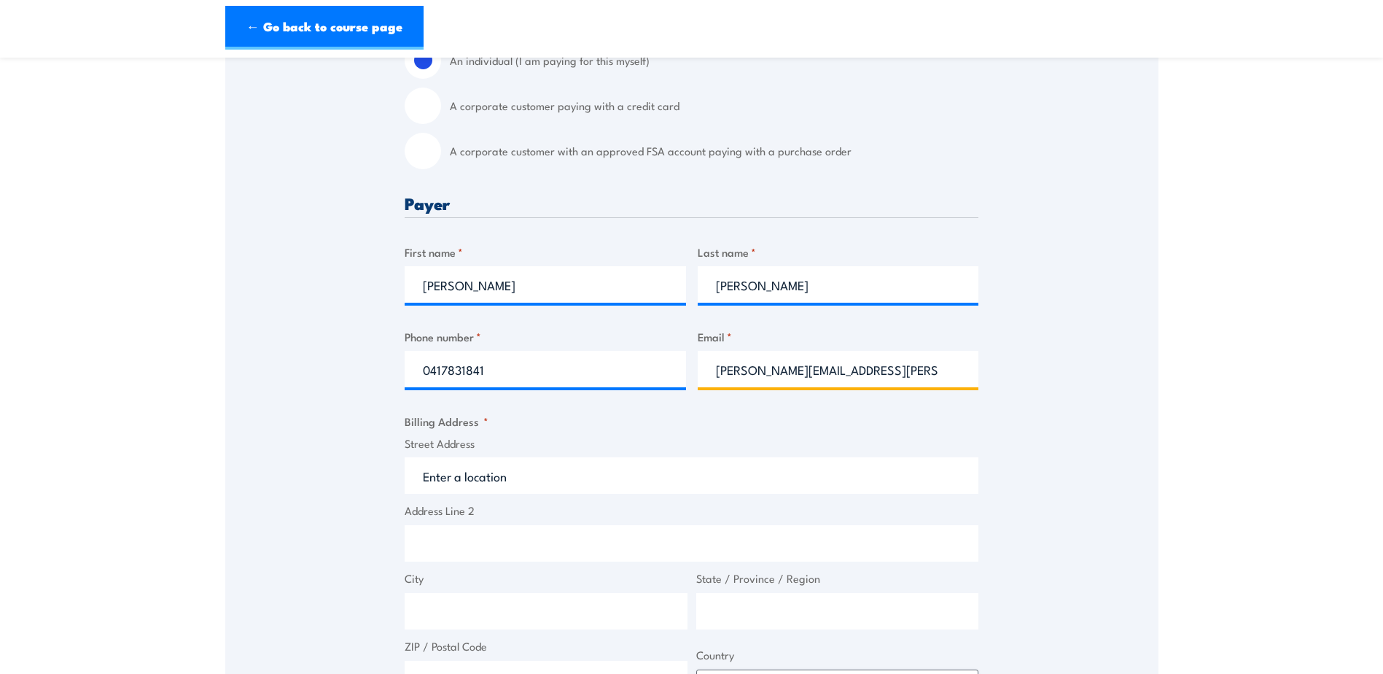
type input "warren.langford@sodexo.com"
click at [555, 482] on input "Street Address" at bounding box center [692, 475] width 574 height 36
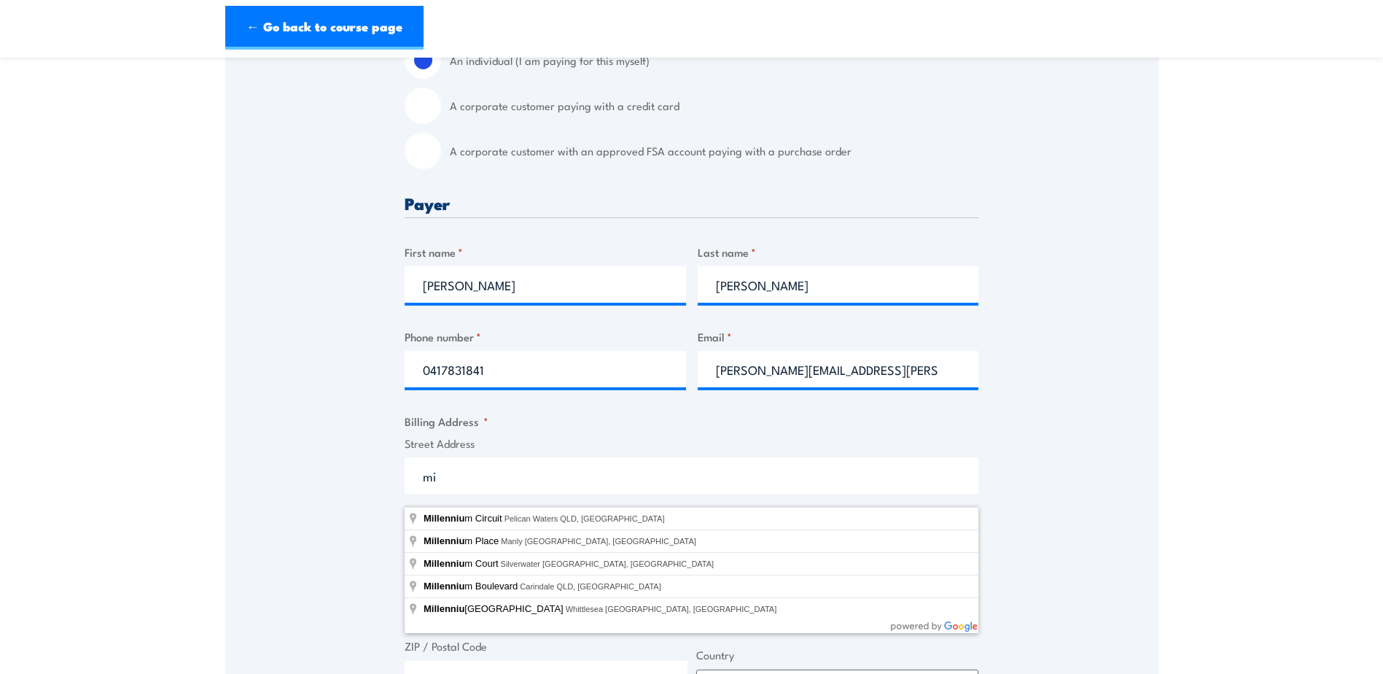
type input "m"
type input "3/33 Naumann St, Moranbah QLD, Australia"
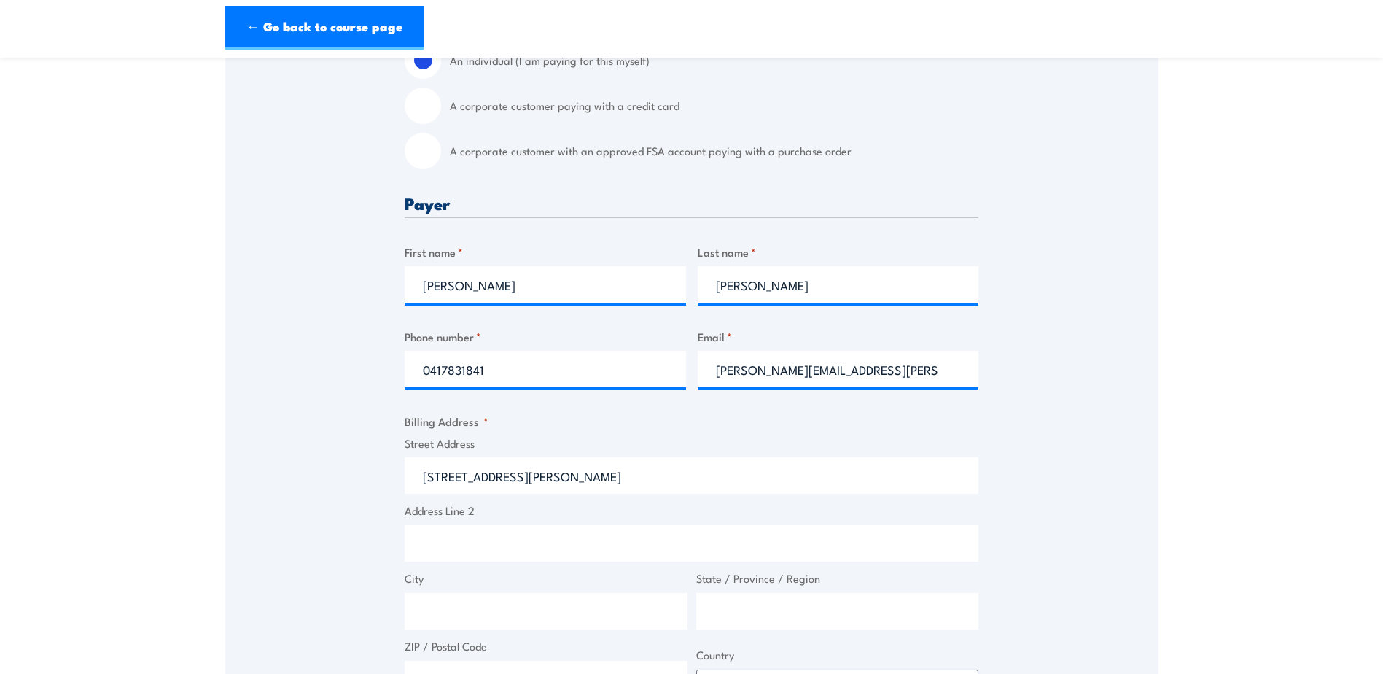
type input "33 Naumann St"
type input "Moranbah"
type input "Queensland"
type input "4744"
select select "Australia"
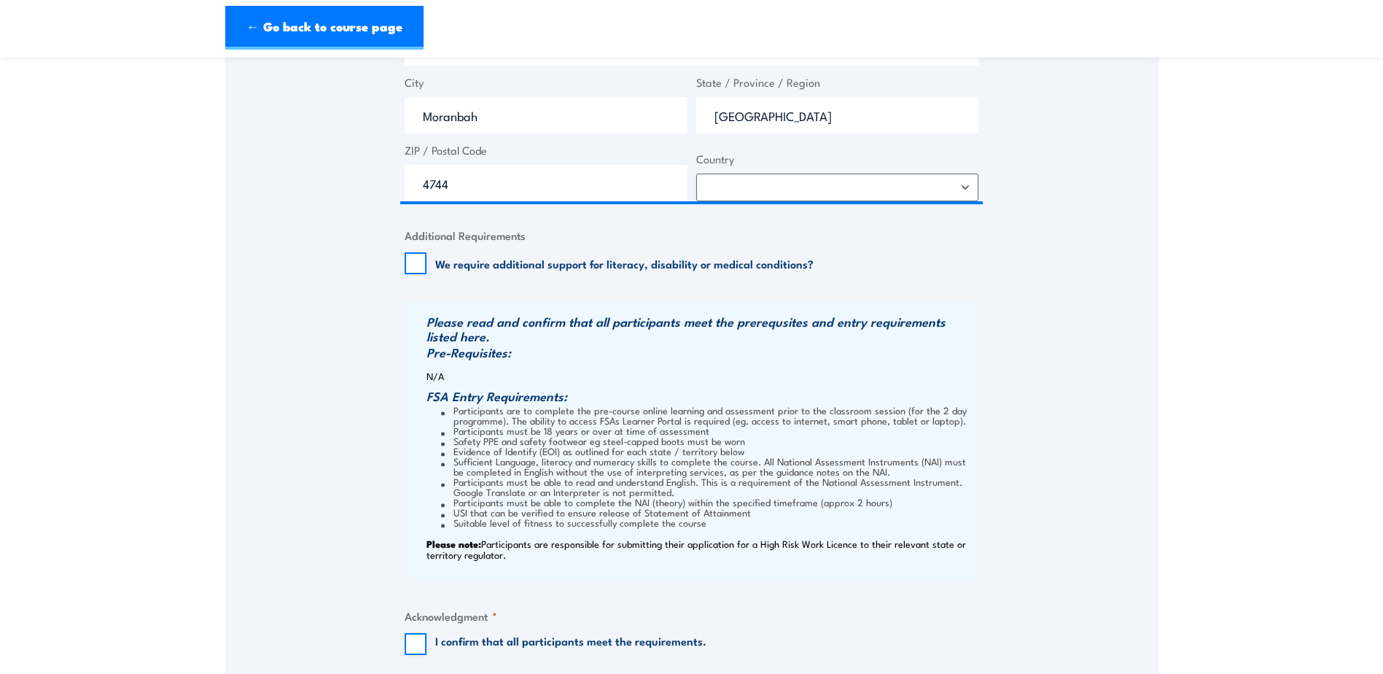
scroll to position [1020, 0]
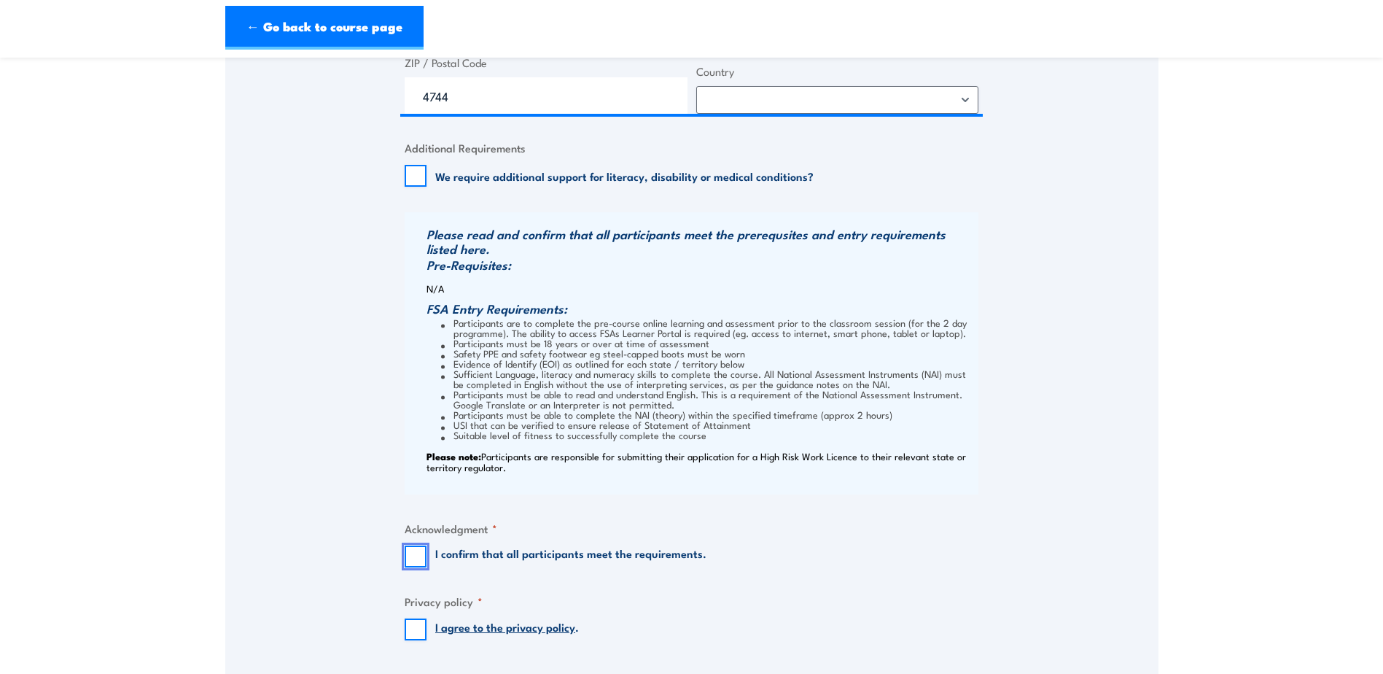
click at [418, 567] on input "I confirm that all participants meet the requirements." at bounding box center [416, 556] width 22 height 22
checkbox input "true"
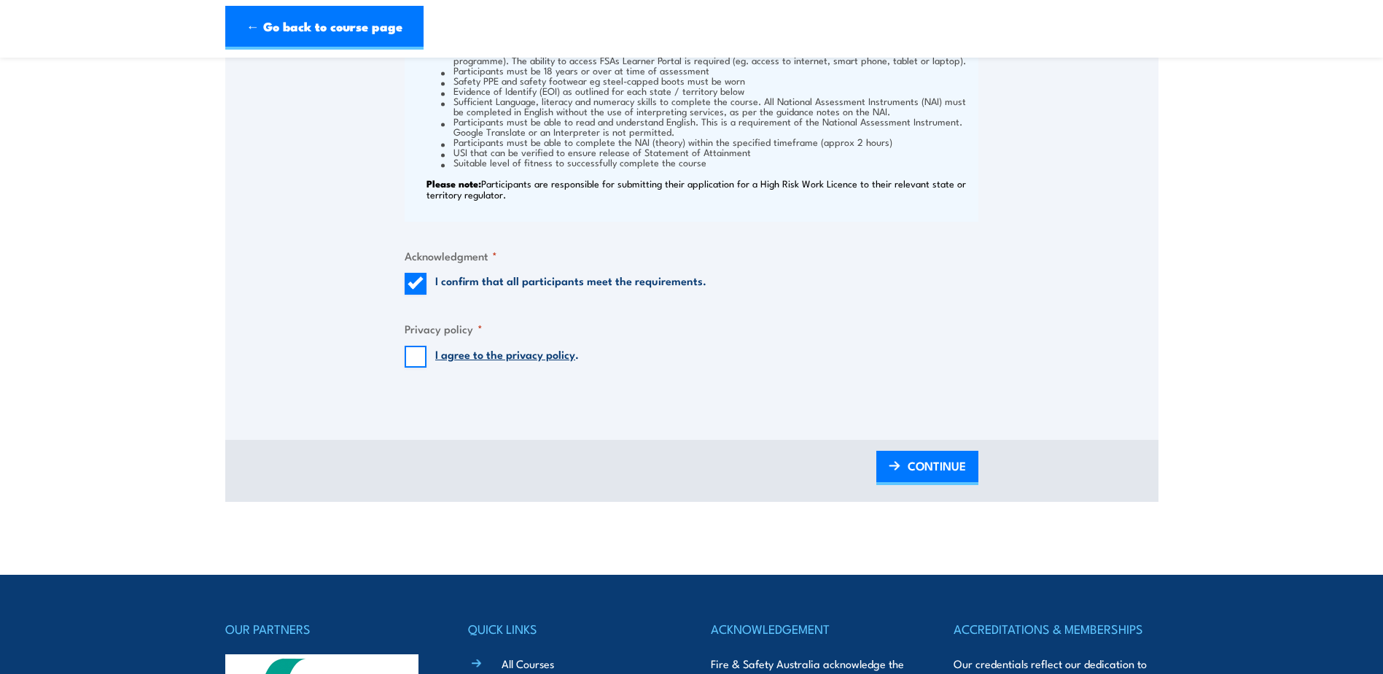
scroll to position [1385, 0]
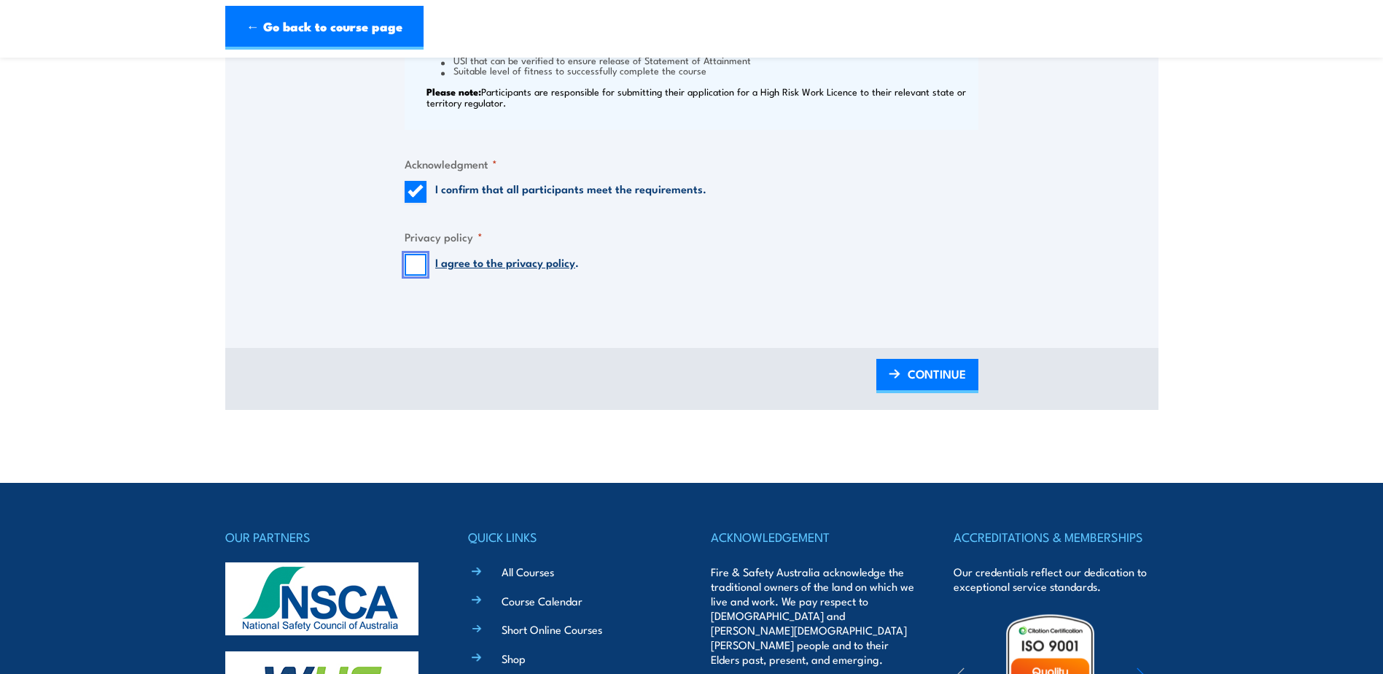
click at [417, 276] on input "I agree to the privacy policy ." at bounding box center [416, 265] width 22 height 22
checkbox input "true"
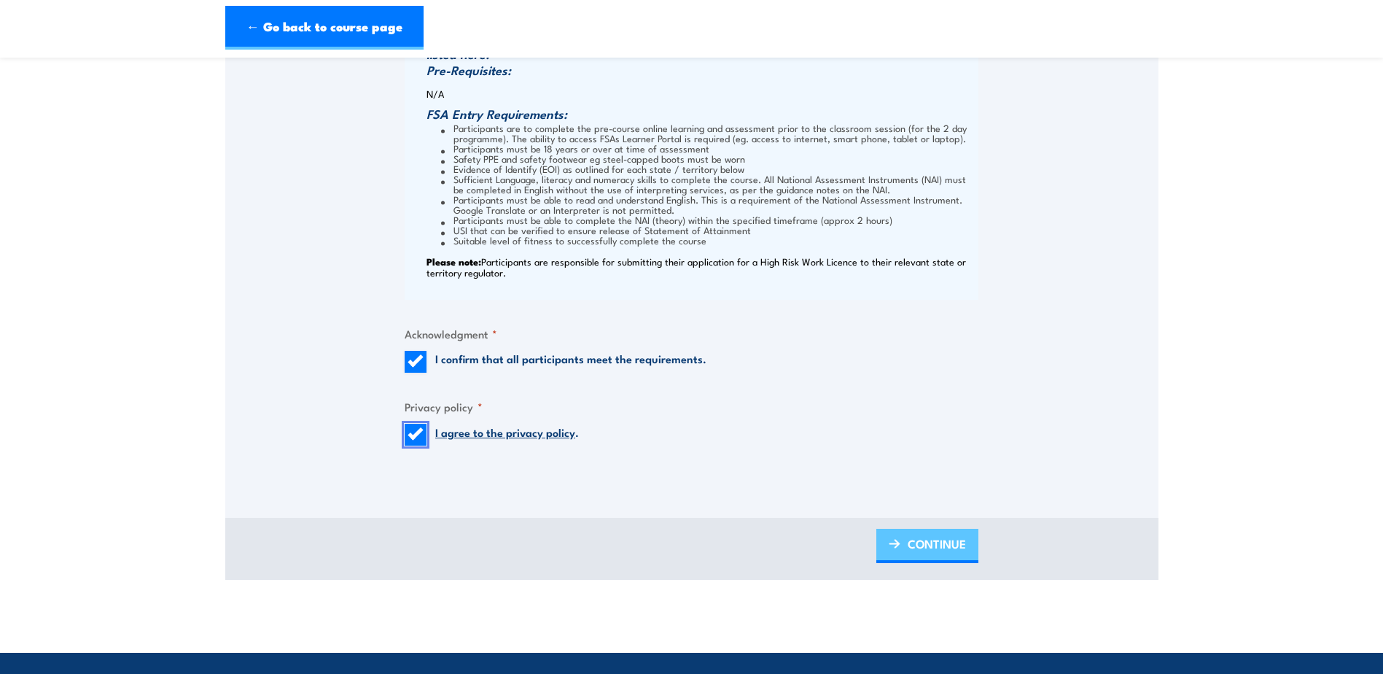
scroll to position [1239, 0]
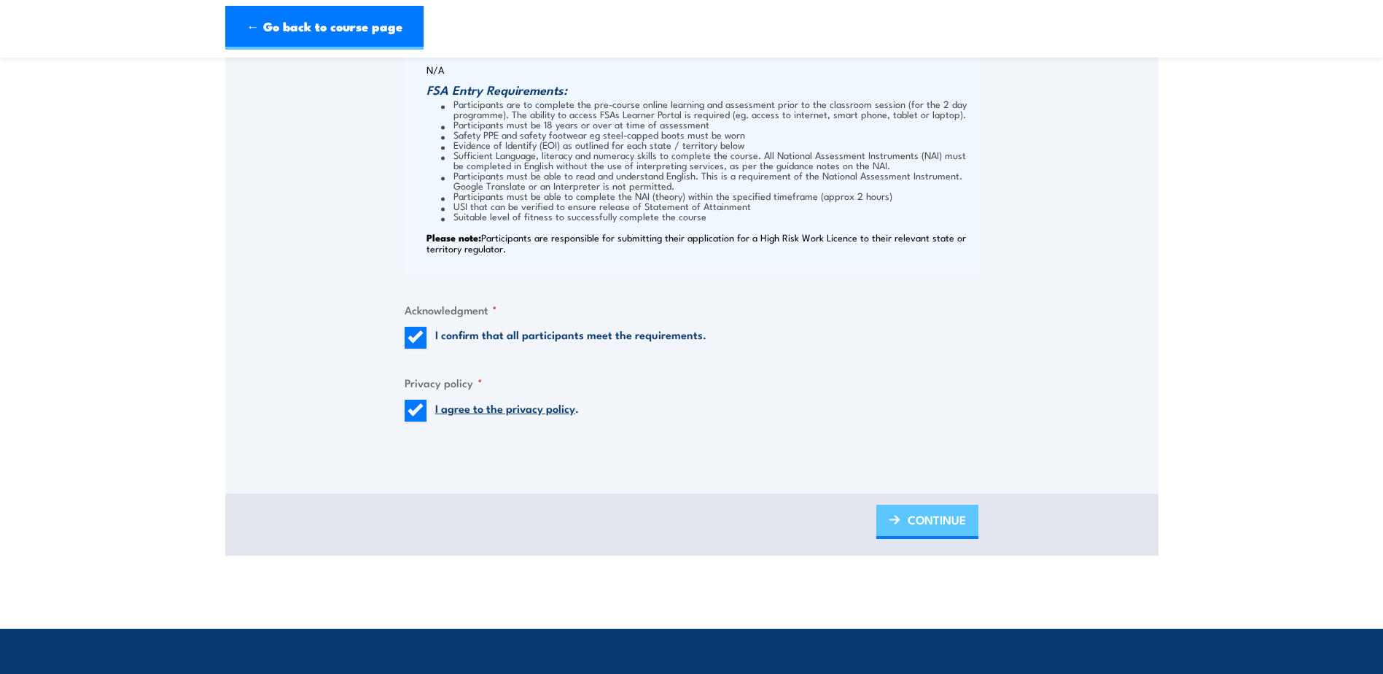
click at [914, 534] on span "CONTINUE" at bounding box center [937, 519] width 58 height 39
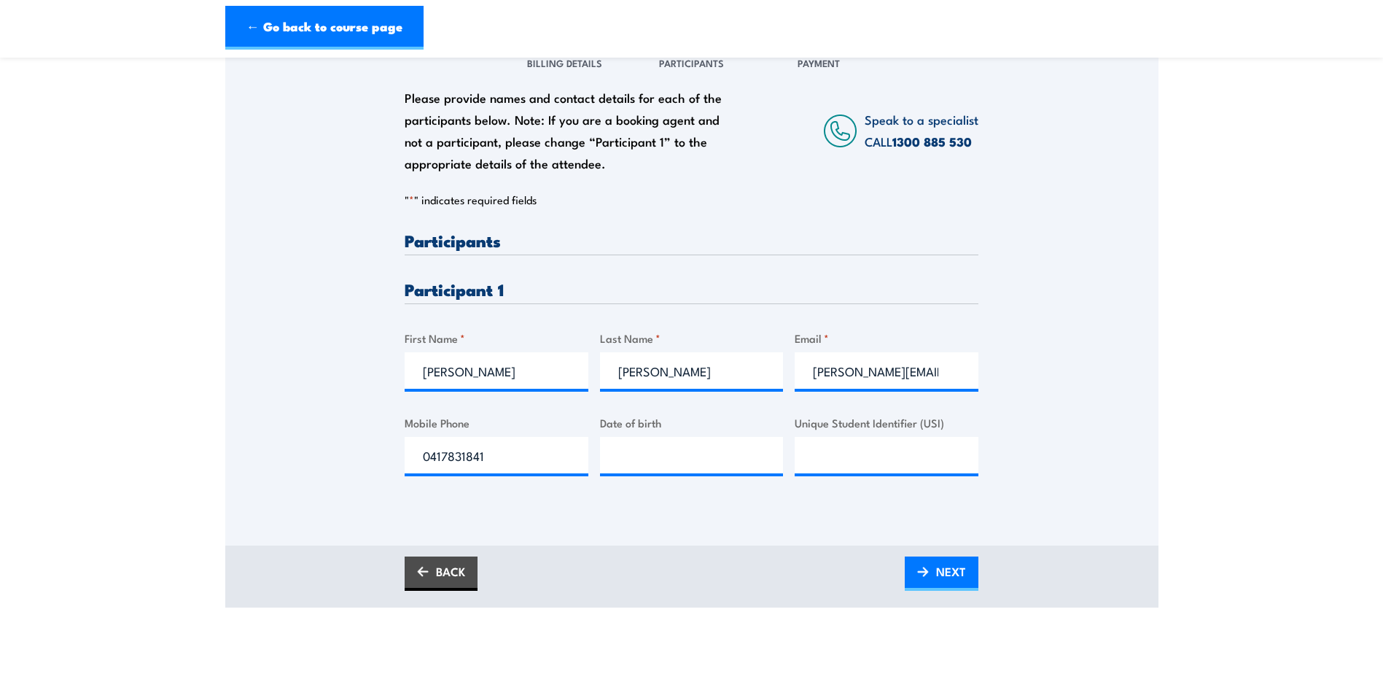
scroll to position [219, 0]
click at [544, 380] on input "Warren" at bounding box center [497, 369] width 184 height 36
type input "Safiira"
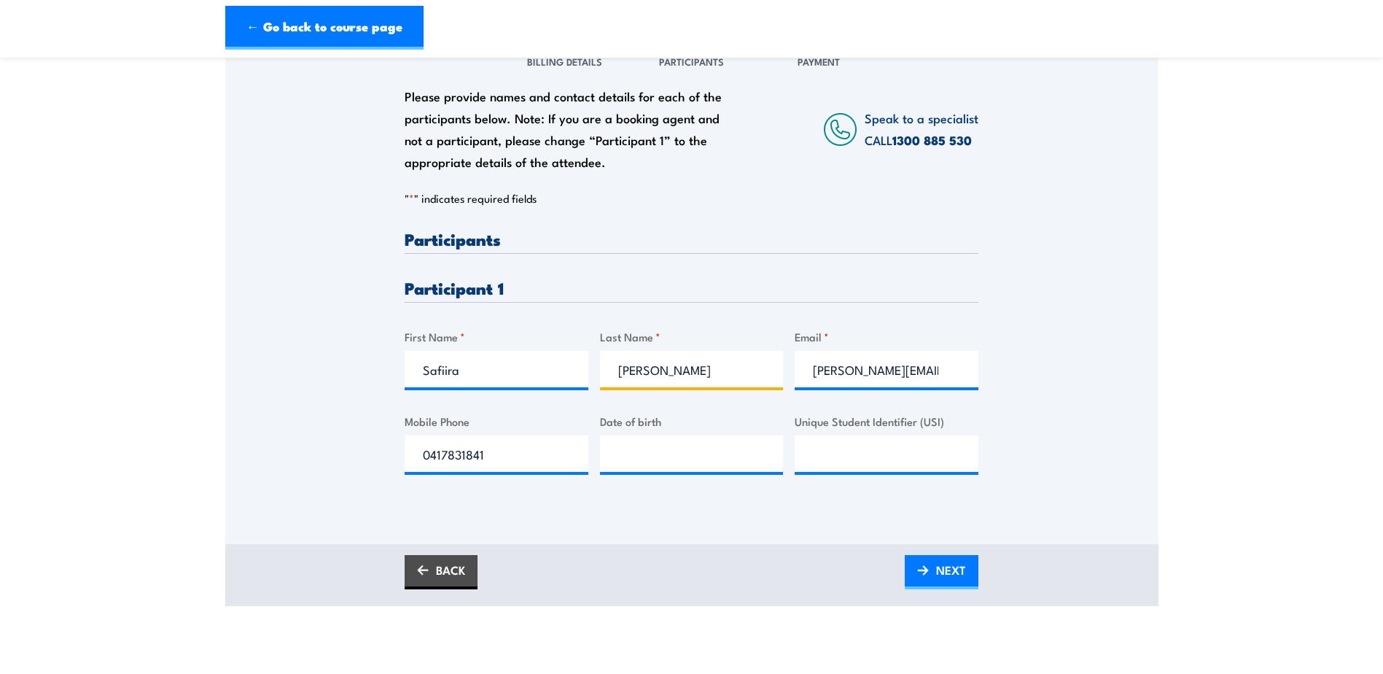
type input "Shah"
type input "safiira.shah@gmail.com"
click at [528, 468] on input "0417831841" at bounding box center [497, 453] width 184 height 36
type input "0423524815"
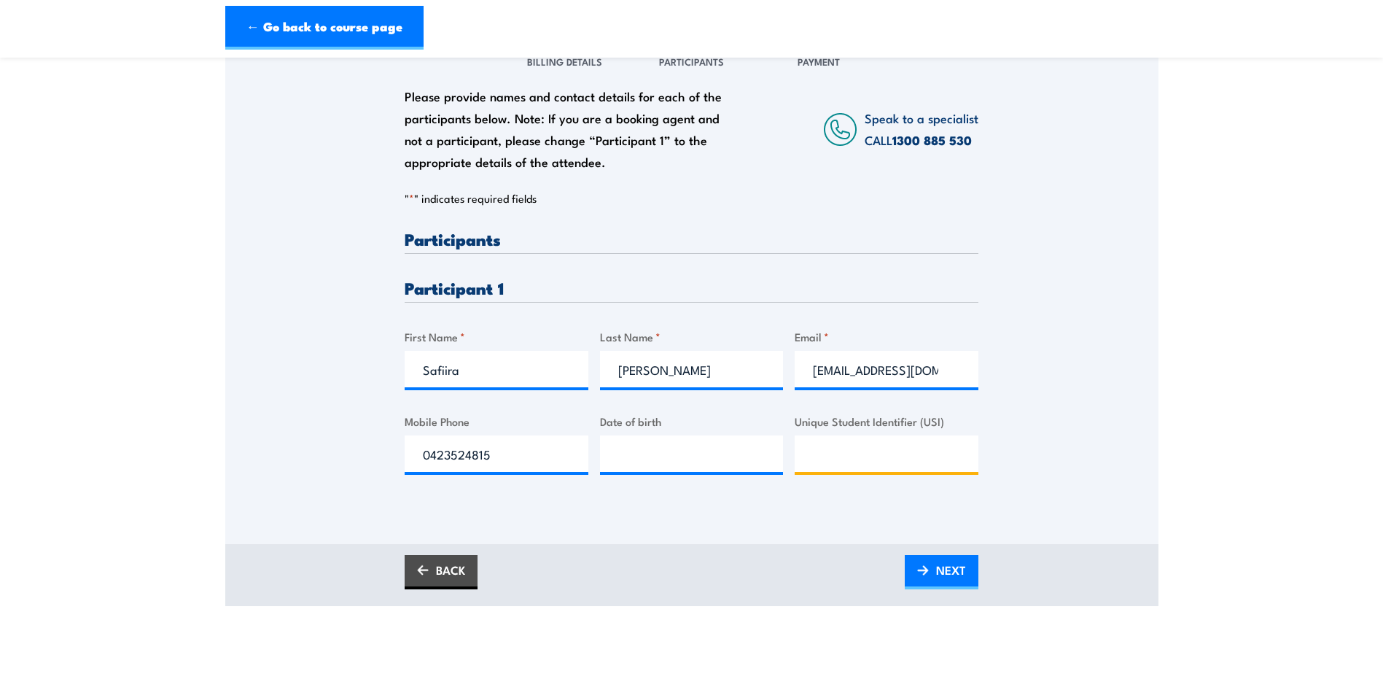
click at [928, 451] on input "Unique Student Identifier (USI)" at bounding box center [887, 453] width 184 height 36
type input "S4X4Y2T37P"
click at [922, 575] on img at bounding box center [923, 570] width 12 height 10
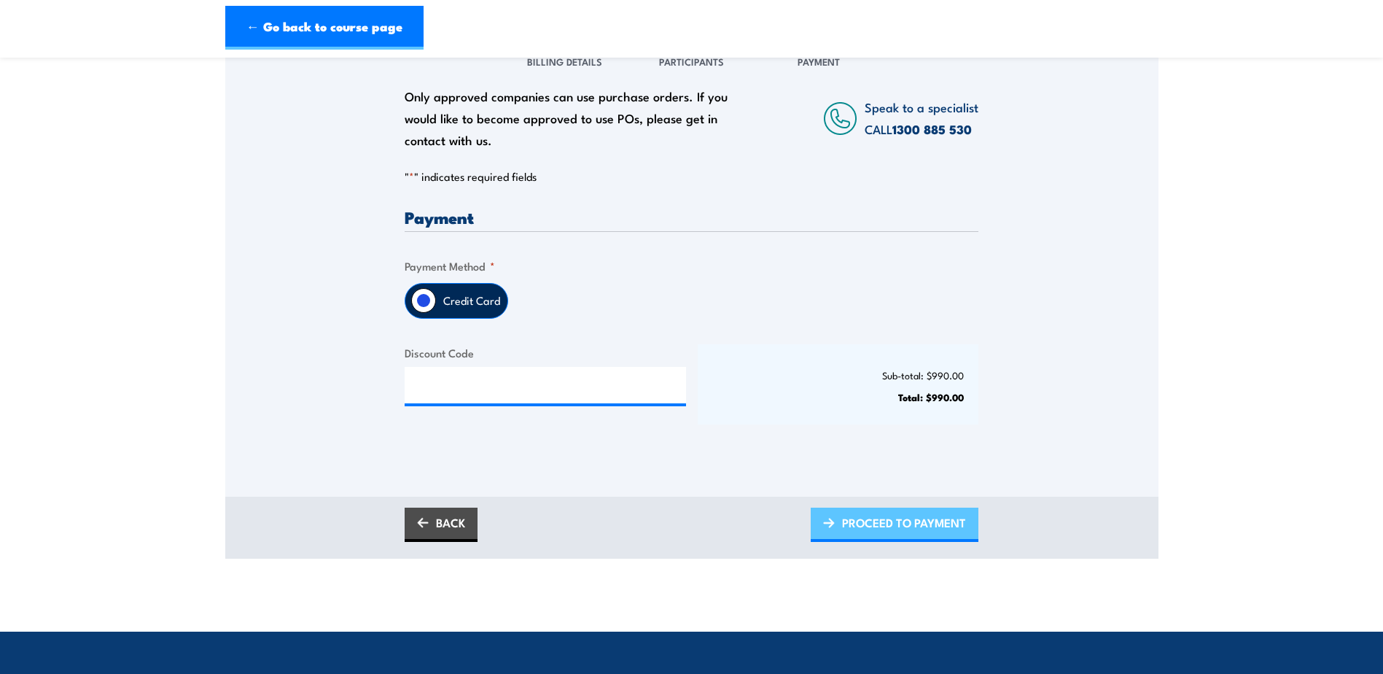
click at [889, 542] on span "PROCEED TO PAYMENT" at bounding box center [904, 522] width 124 height 39
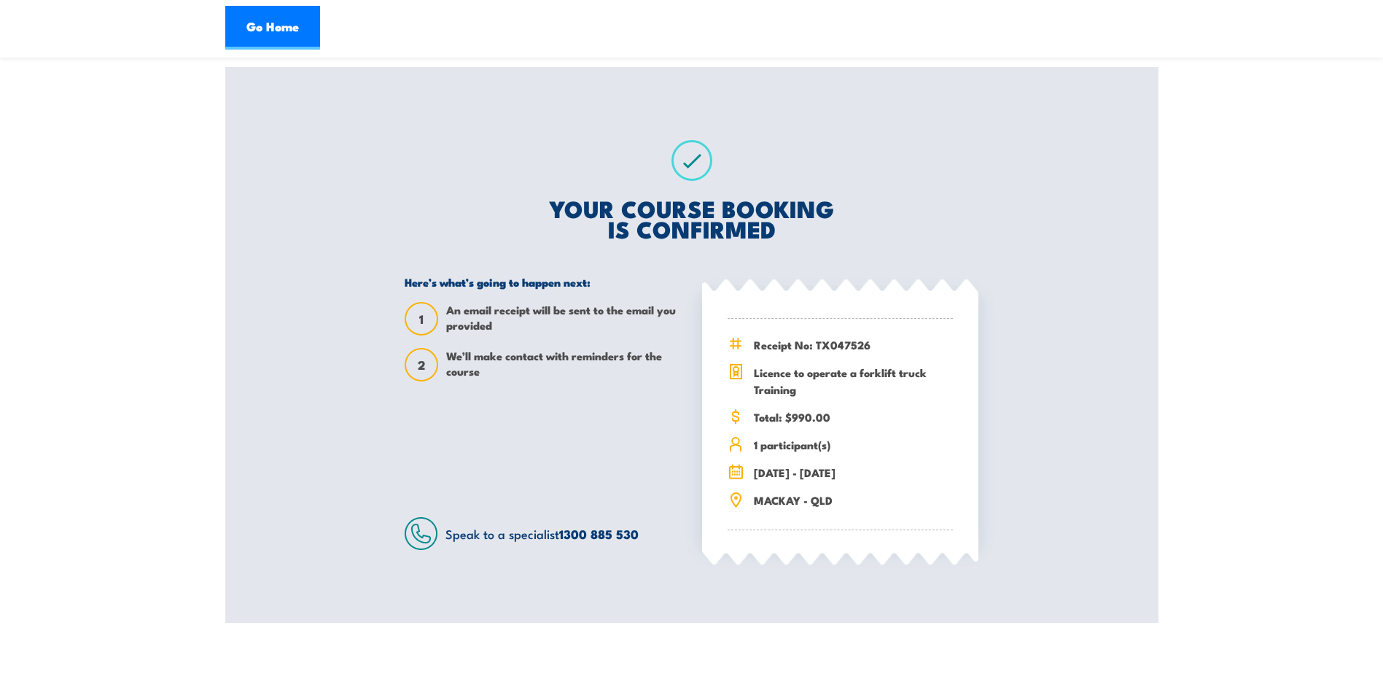
scroll to position [219, 0]
